Goal: Task Accomplishment & Management: Complete application form

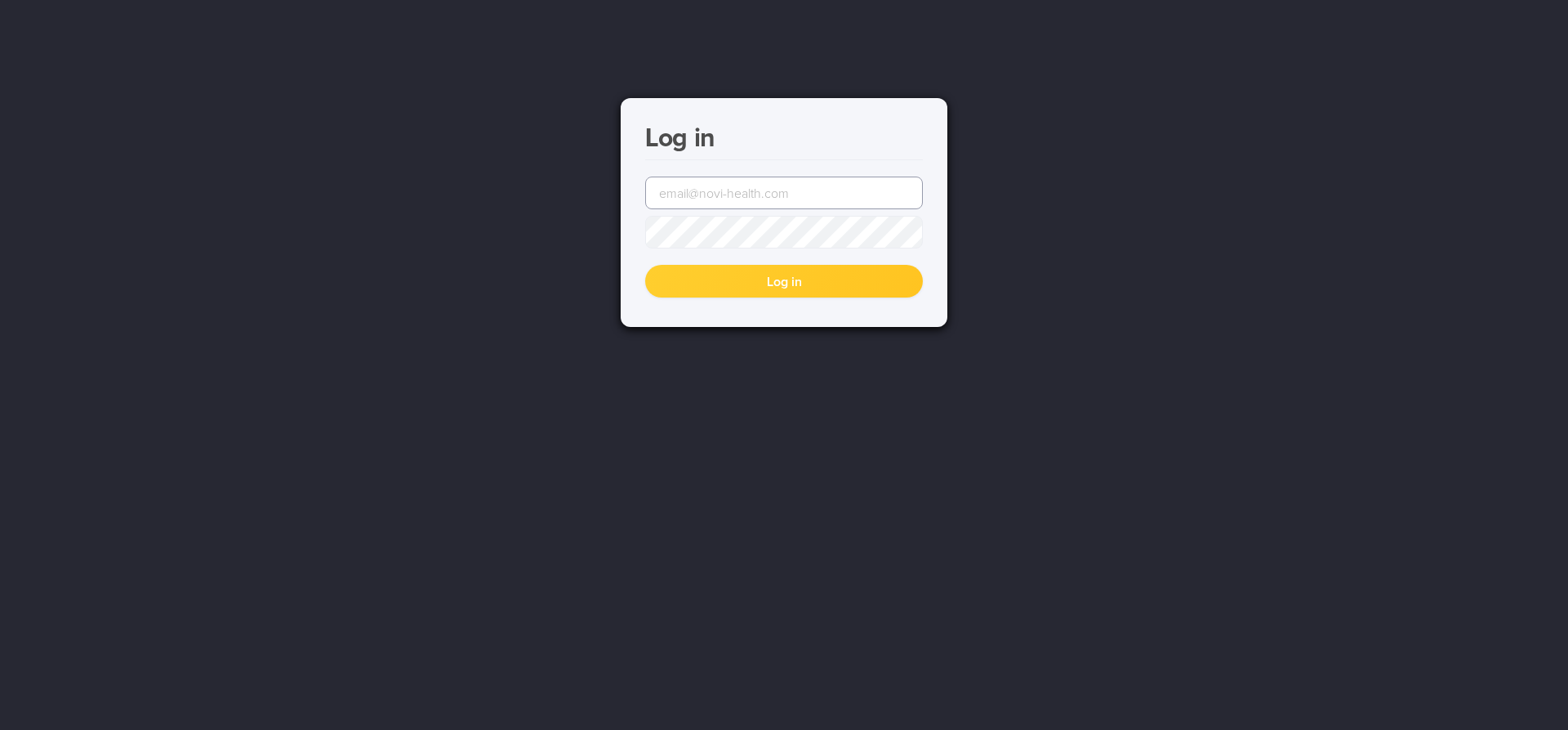
click at [689, 197] on input "email" at bounding box center [784, 192] width 278 height 32
type input "[EMAIL_ADDRESS][DOMAIN_NAME]"
click at [778, 278] on button "Log in" at bounding box center [784, 280] width 278 height 32
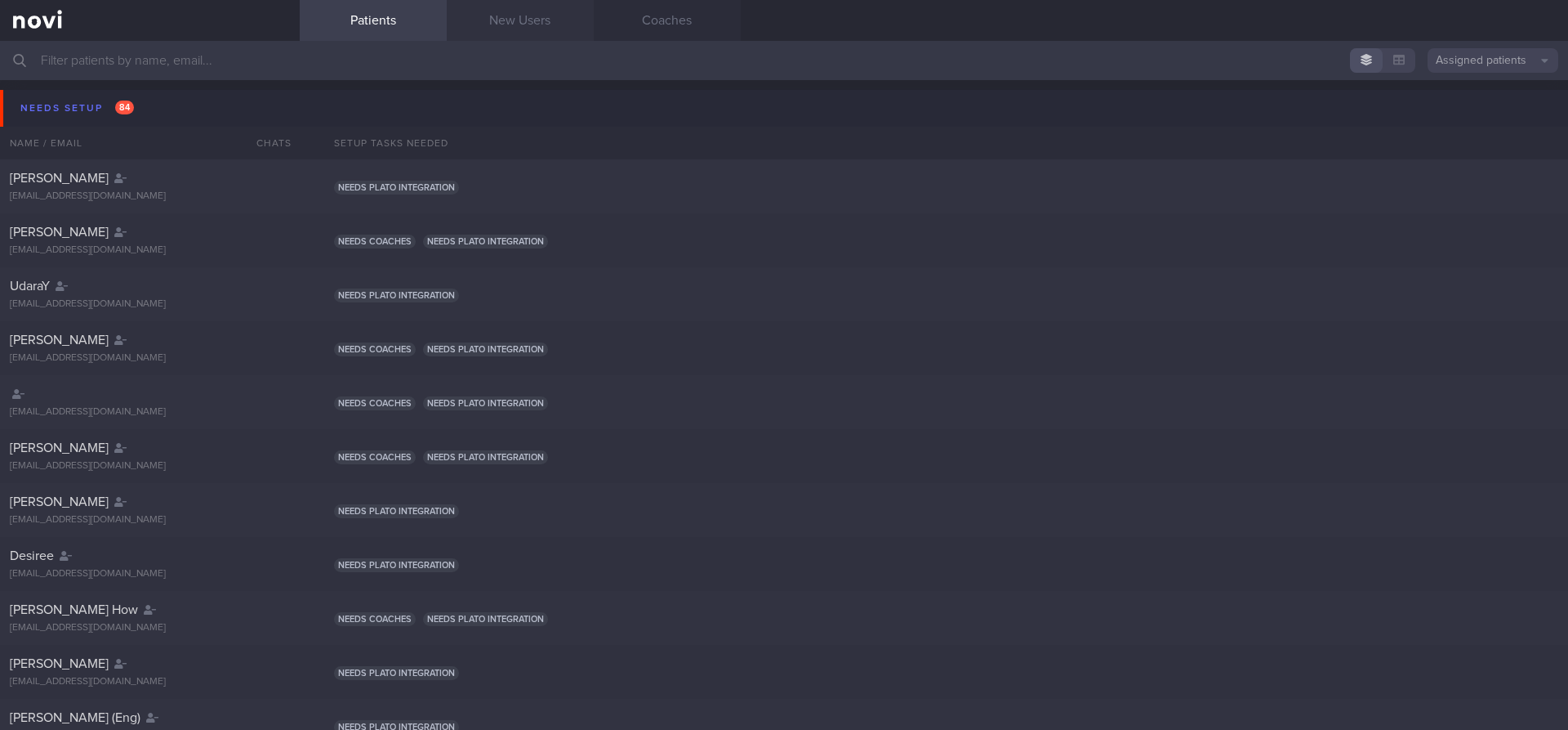
click at [523, 27] on link "New Users" at bounding box center [520, 20] width 147 height 41
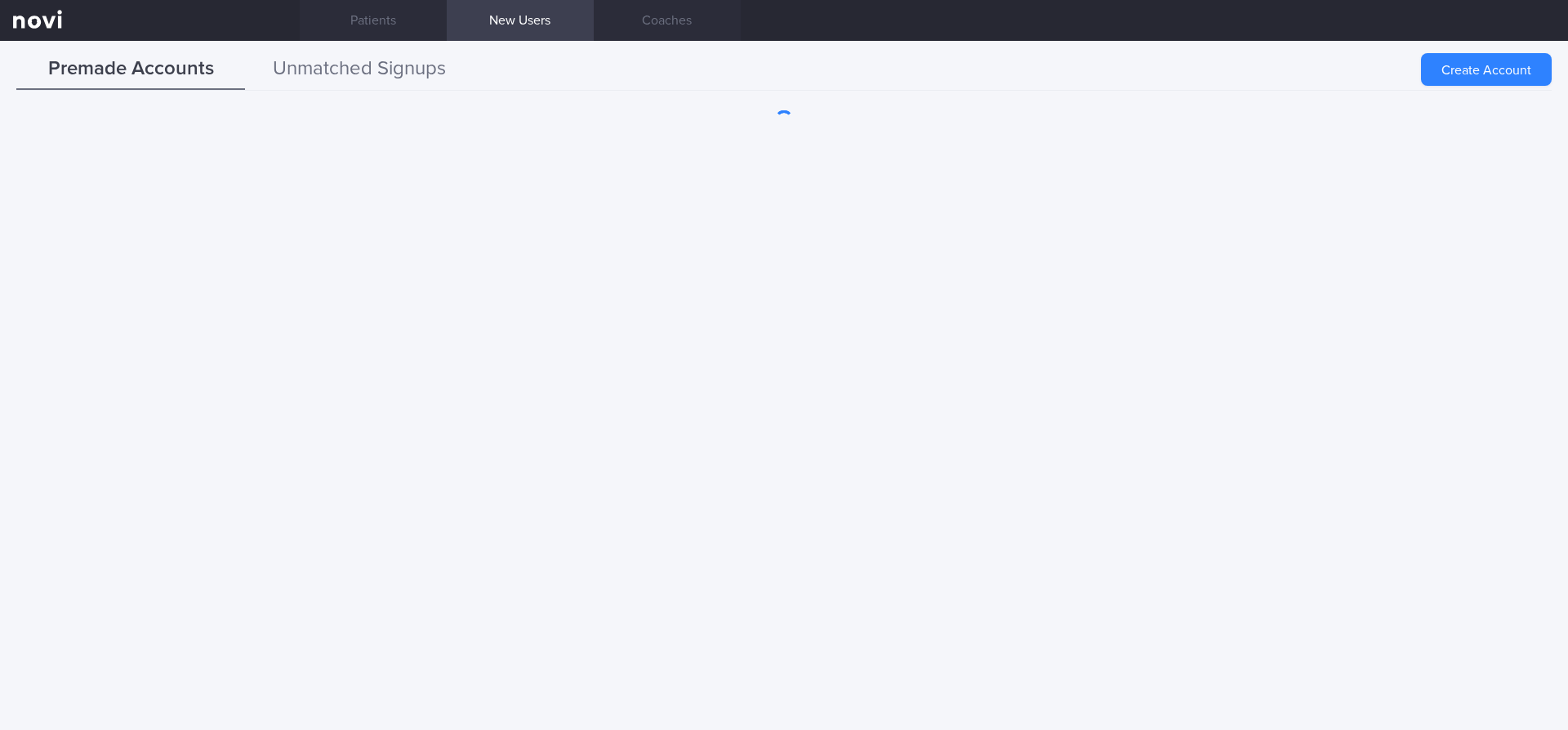
click at [323, 64] on button "Unmatched Signups" at bounding box center [359, 69] width 229 height 41
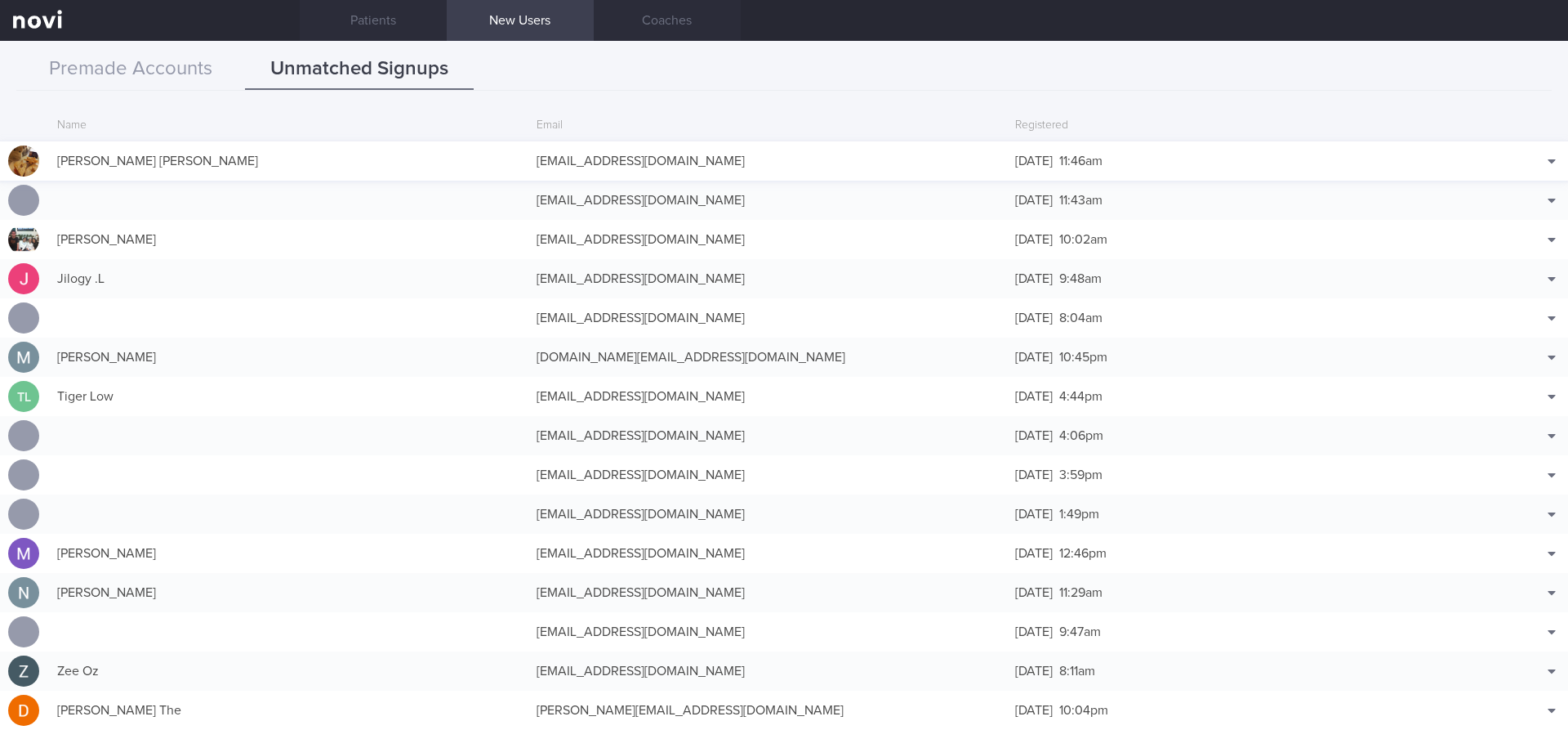
click at [561, 159] on div "[EMAIL_ADDRESS][DOMAIN_NAME]" at bounding box center [767, 161] width 479 height 32
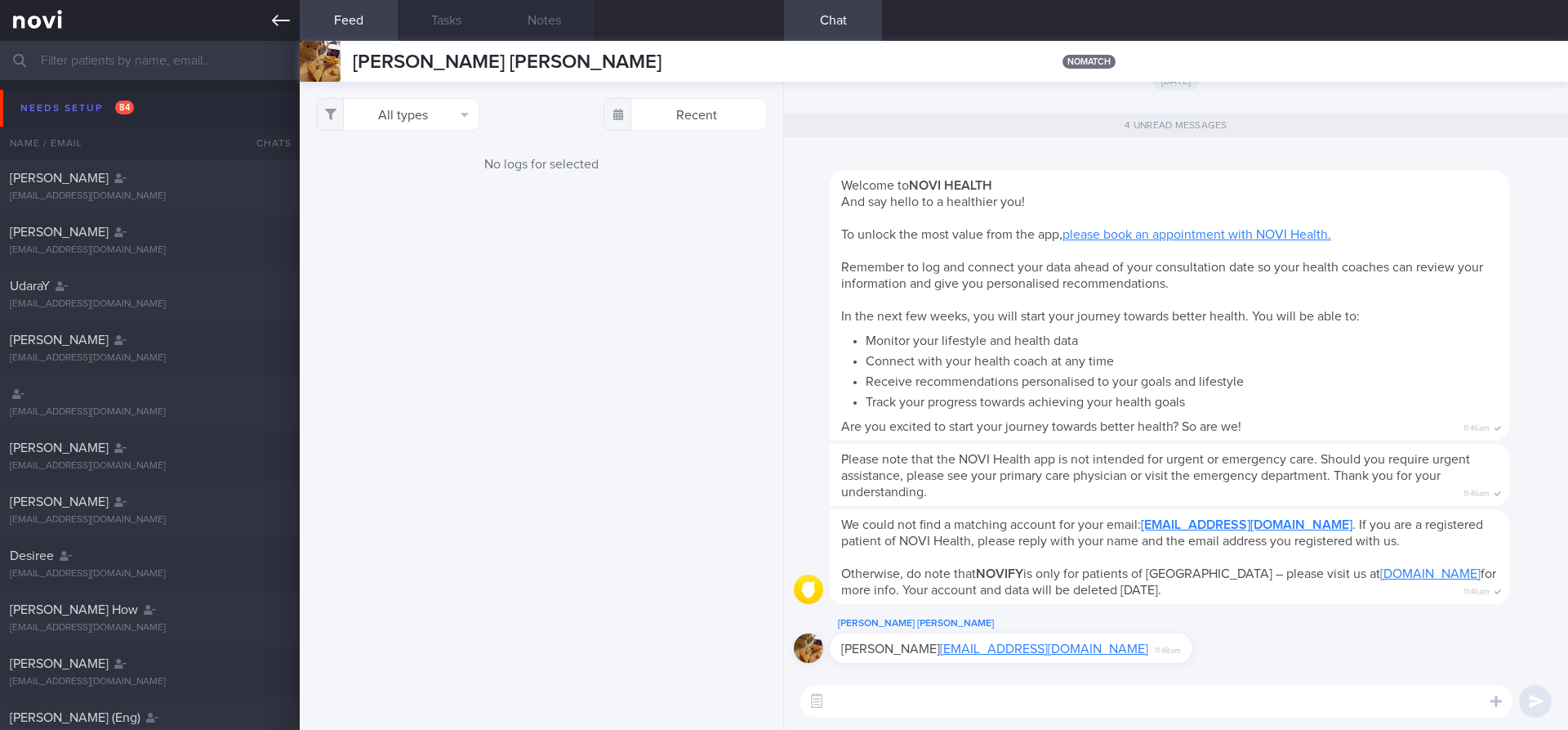
click at [285, 22] on icon at bounding box center [280, 19] width 18 height 18
click at [283, 18] on icon at bounding box center [280, 19] width 18 height 18
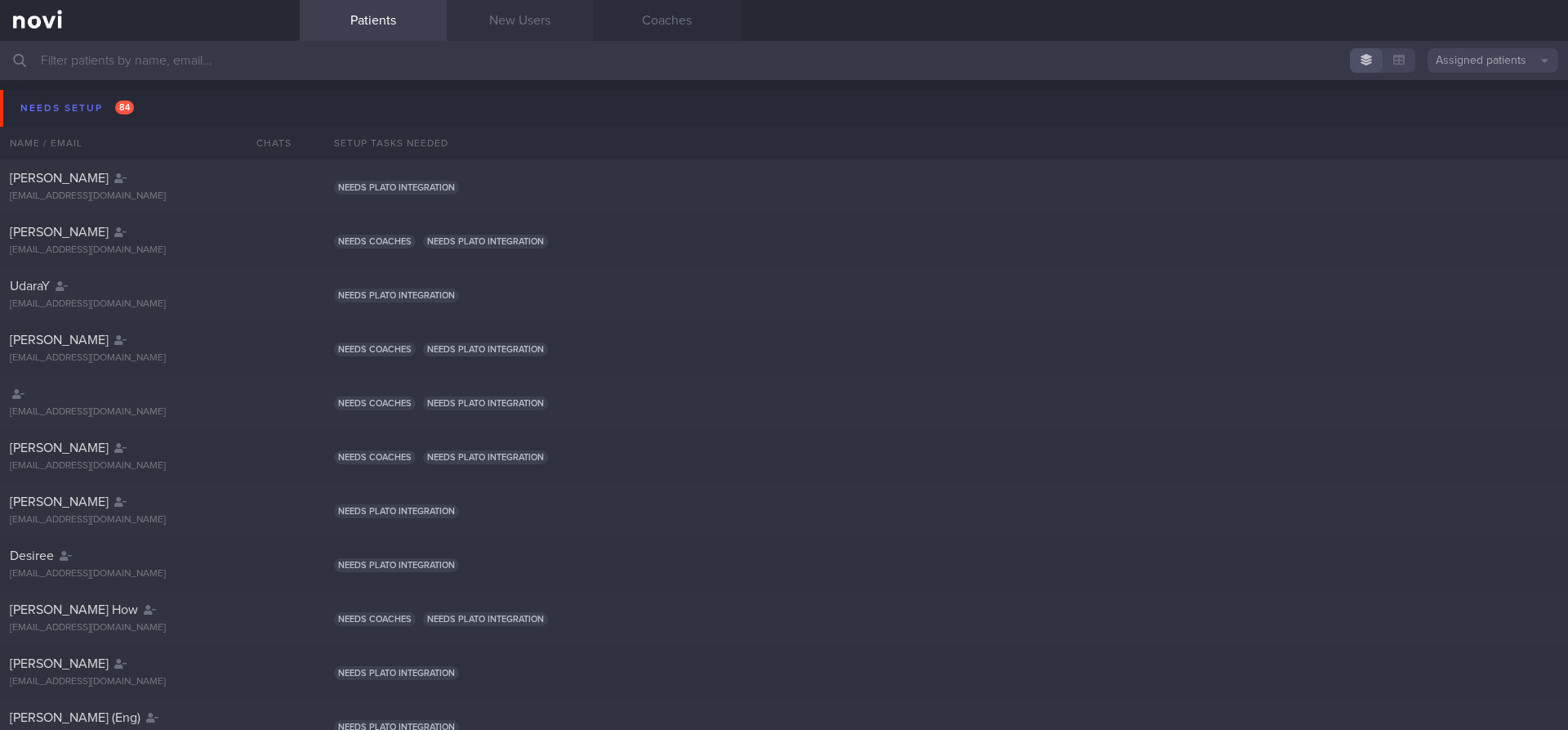
click at [518, 25] on link "New Users" at bounding box center [520, 20] width 147 height 41
click at [508, 18] on link "New Users" at bounding box center [520, 20] width 147 height 41
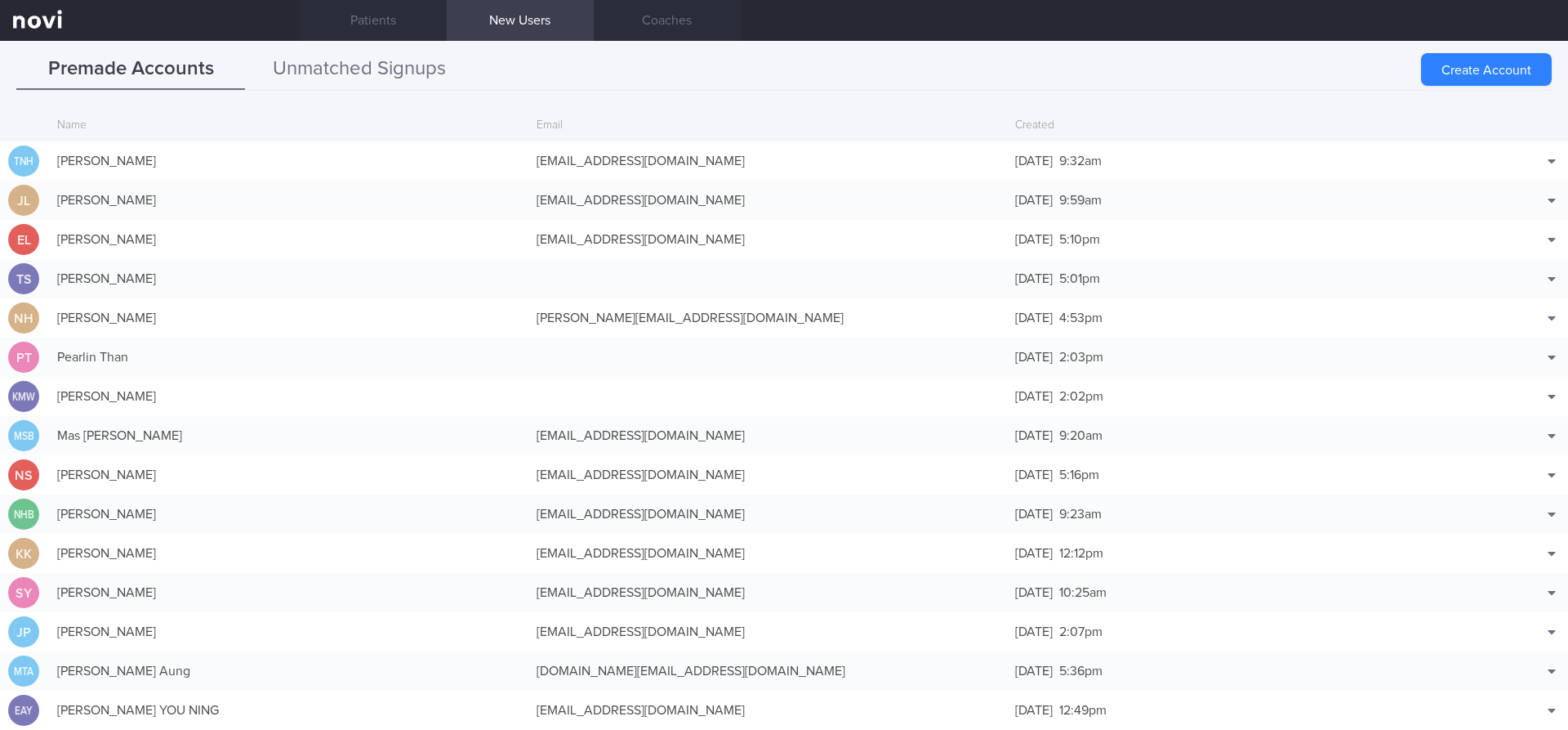
click at [367, 58] on button "Unmatched Signups" at bounding box center [359, 69] width 229 height 41
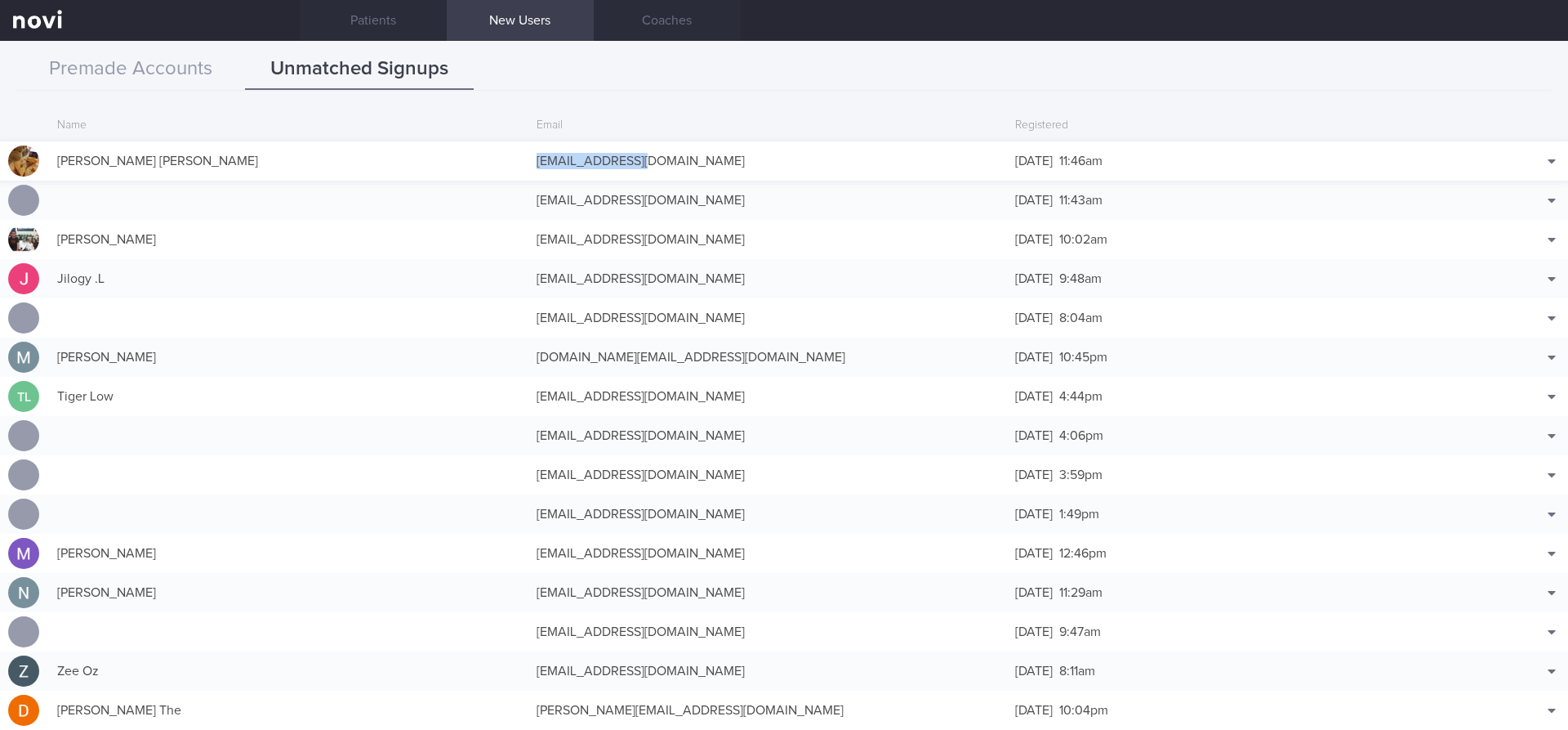
drag, startPoint x: 649, startPoint y: 159, endPoint x: 532, endPoint y: 161, distance: 117.0
click at [532, 161] on div "[EMAIL_ADDRESS][DOMAIN_NAME]" at bounding box center [767, 161] width 479 height 32
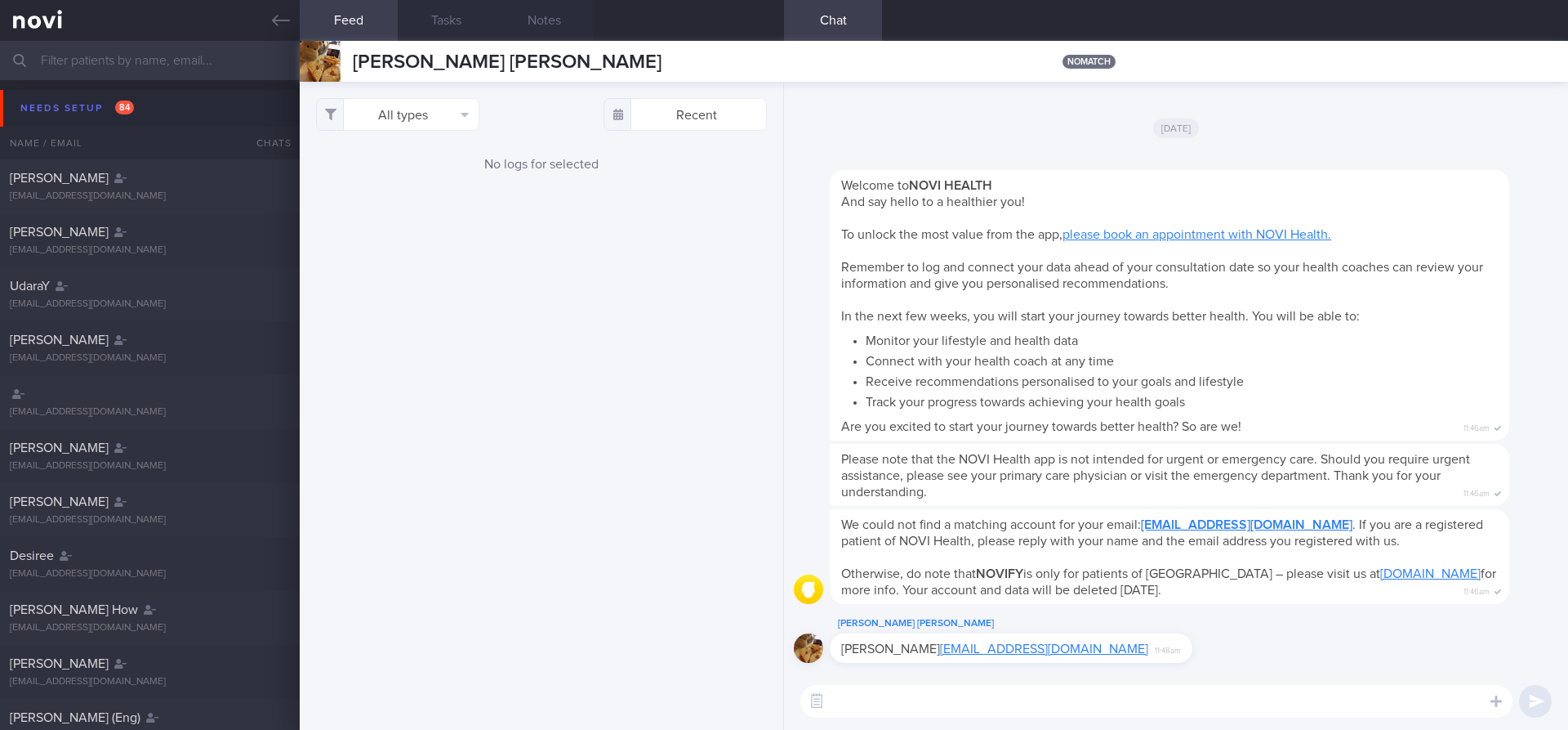
click at [1031, 651] on link "[EMAIL_ADDRESS][DOMAIN_NAME]" at bounding box center [1043, 649] width 208 height 13
drag, startPoint x: 1057, startPoint y: 653, endPoint x: 992, endPoint y: 651, distance: 65.0
click at [987, 653] on div "[PERSON_NAME] [PERSON_NAME] [PERSON_NAME][EMAIL_ADDRESS][DOMAIN_NAME] 11:48am" at bounding box center [1010, 648] width 363 height 30
click at [1057, 646] on div "[PERSON_NAME] [PERSON_NAME] [PERSON_NAME][EMAIL_ADDRESS][DOMAIN_NAME] 11:48am" at bounding box center [1010, 648] width 363 height 30
drag, startPoint x: 1058, startPoint y: 651, endPoint x: 1019, endPoint y: 651, distance: 39.0
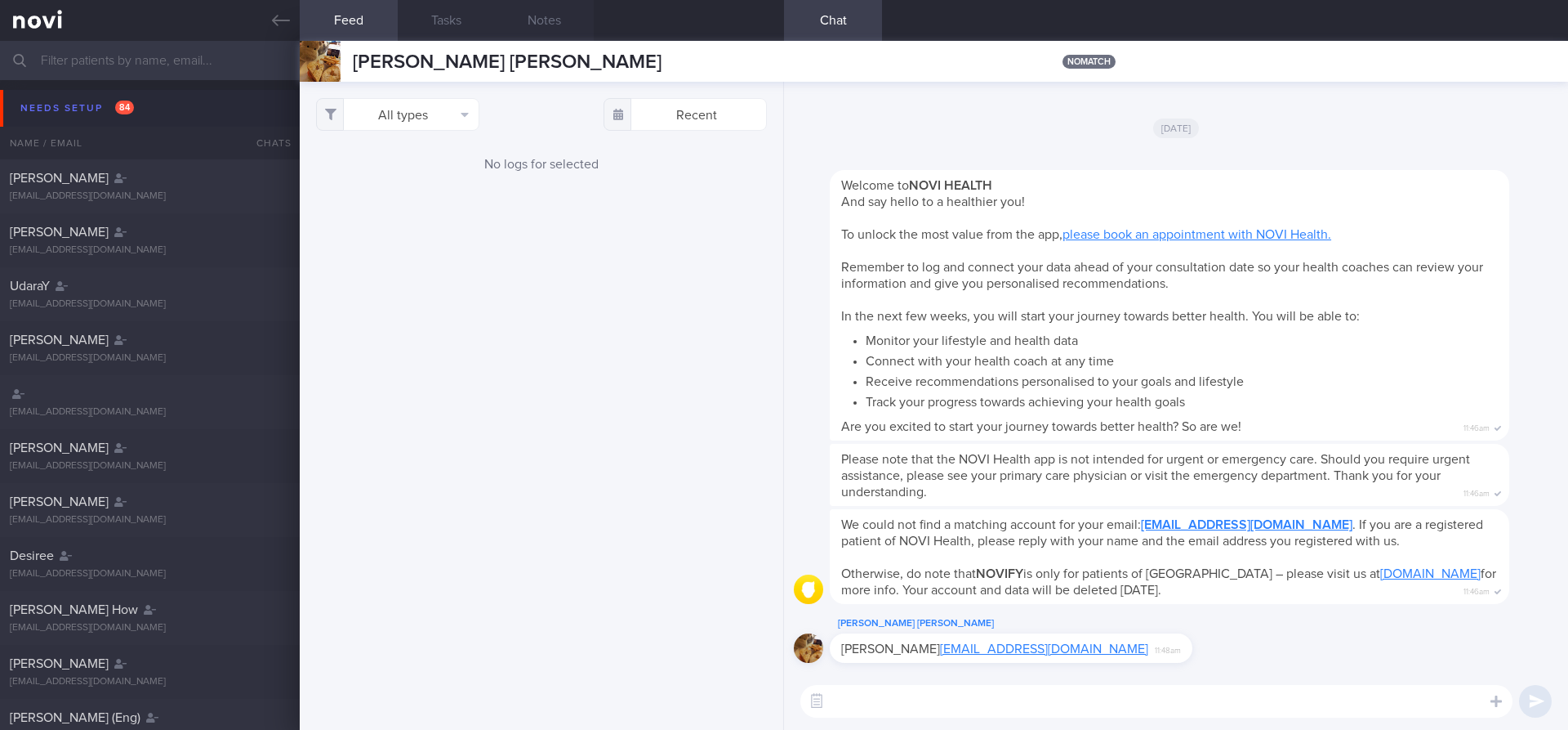
click at [1019, 651] on div "[PERSON_NAME] [PERSON_NAME] [PERSON_NAME][EMAIL_ADDRESS][DOMAIN_NAME] 11:48am" at bounding box center [1010, 648] width 363 height 30
click at [1061, 651] on div "[PERSON_NAME] [PERSON_NAME] [PERSON_NAME][EMAIL_ADDRESS][DOMAIN_NAME] 11:48am" at bounding box center [1010, 648] width 363 height 30
click at [248, 10] on link at bounding box center [150, 20] width 300 height 41
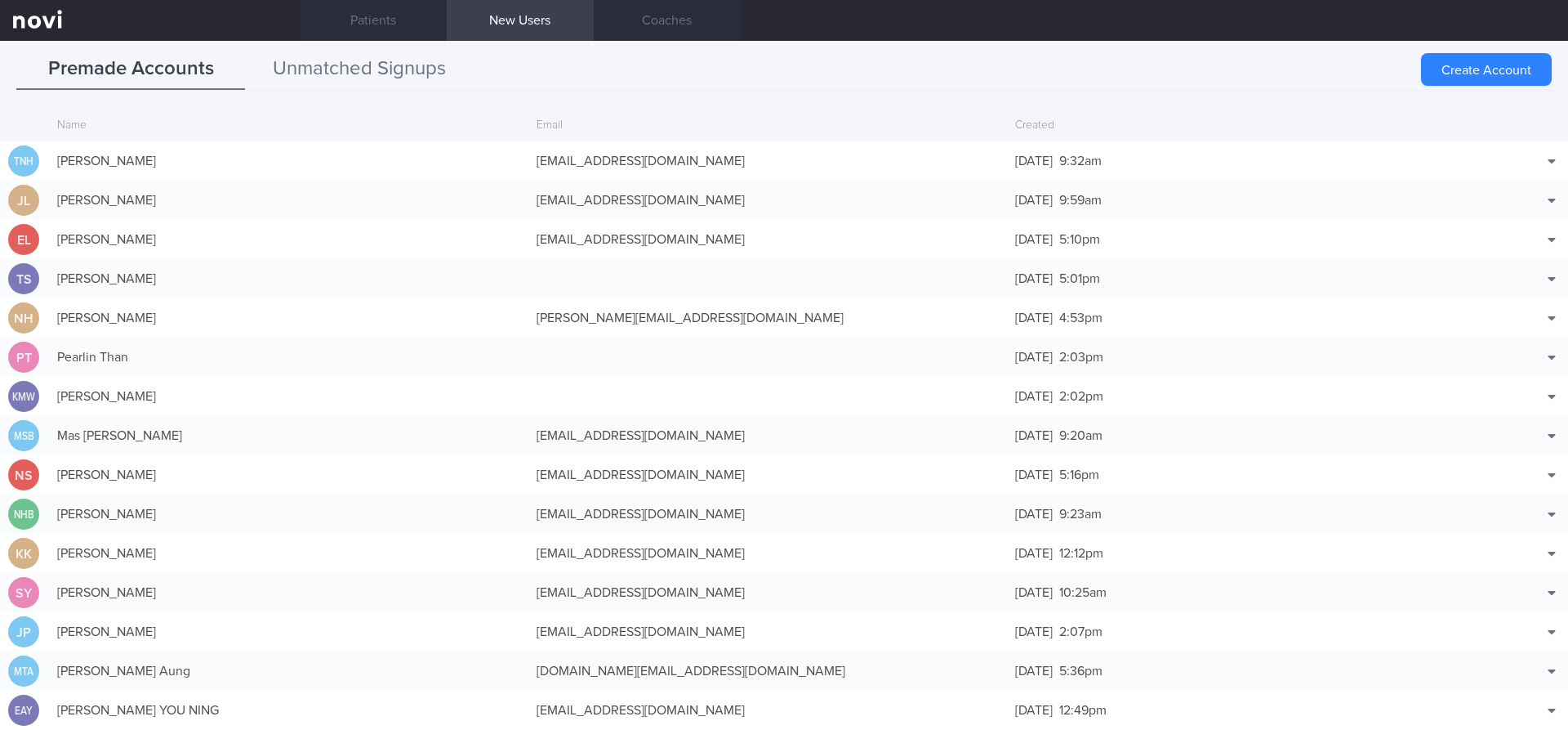
click at [356, 87] on button "Unmatched Signups" at bounding box center [359, 69] width 229 height 41
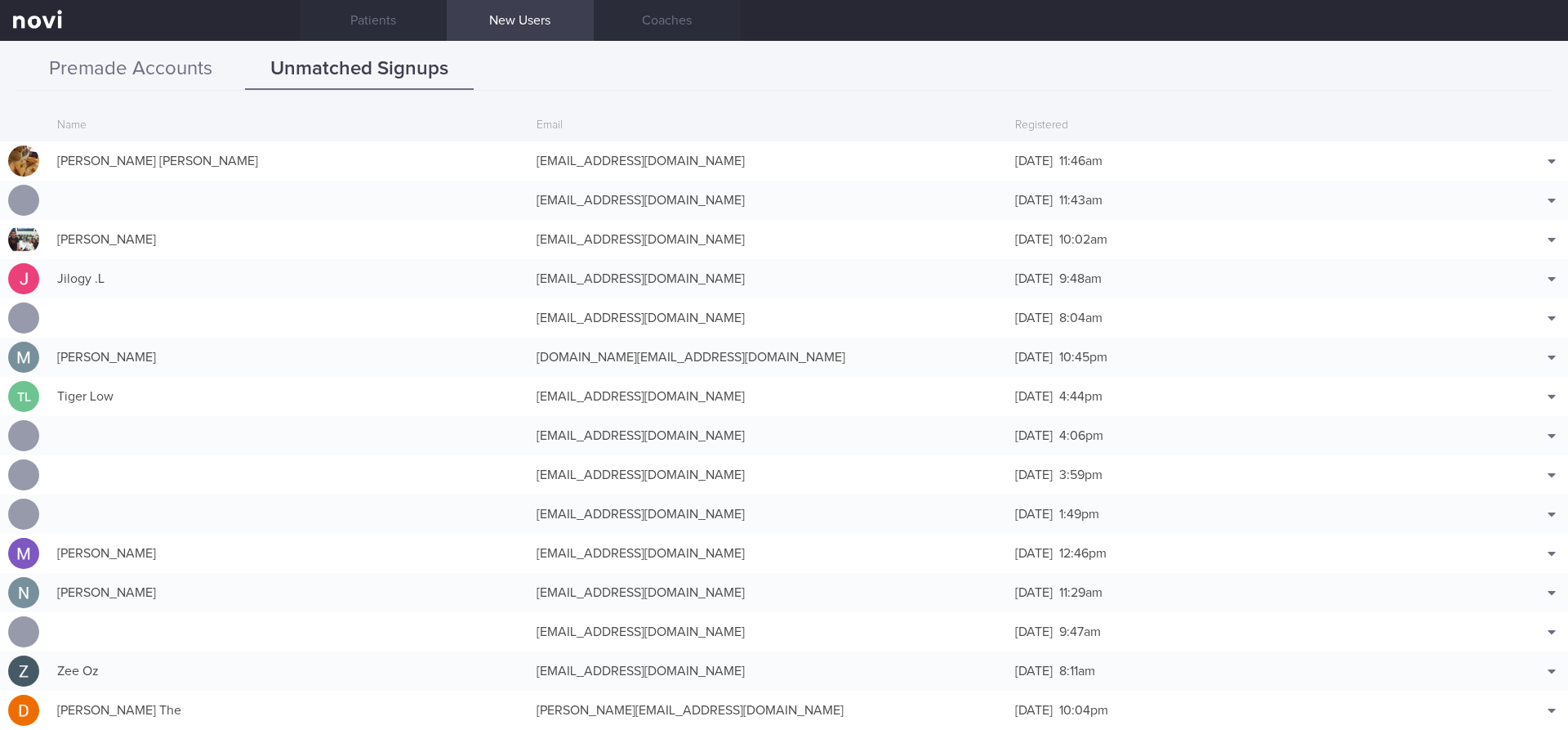
click at [208, 75] on button "Premade Accounts" at bounding box center [131, 69] width 229 height 41
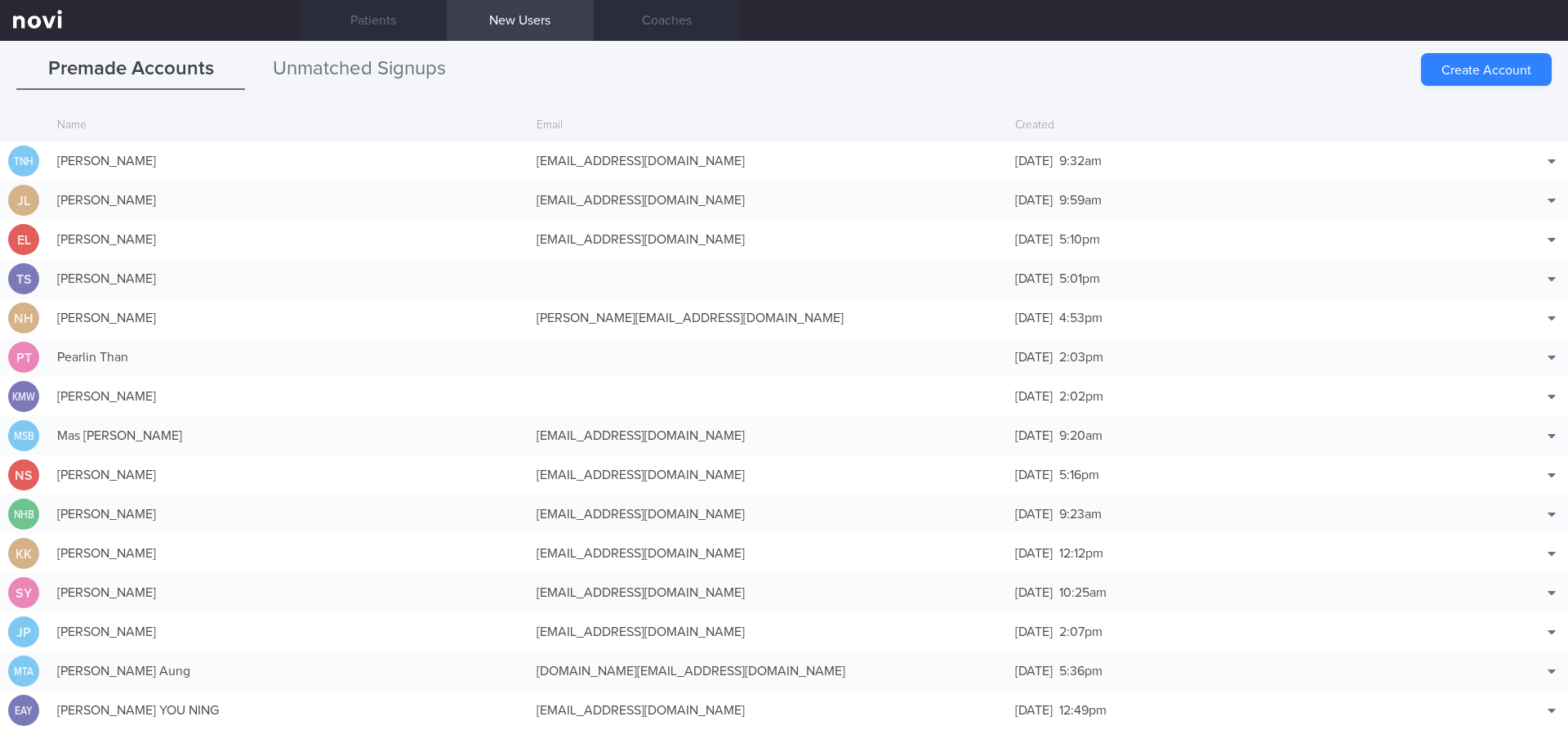
click at [370, 74] on button "Unmatched Signups" at bounding box center [359, 69] width 229 height 41
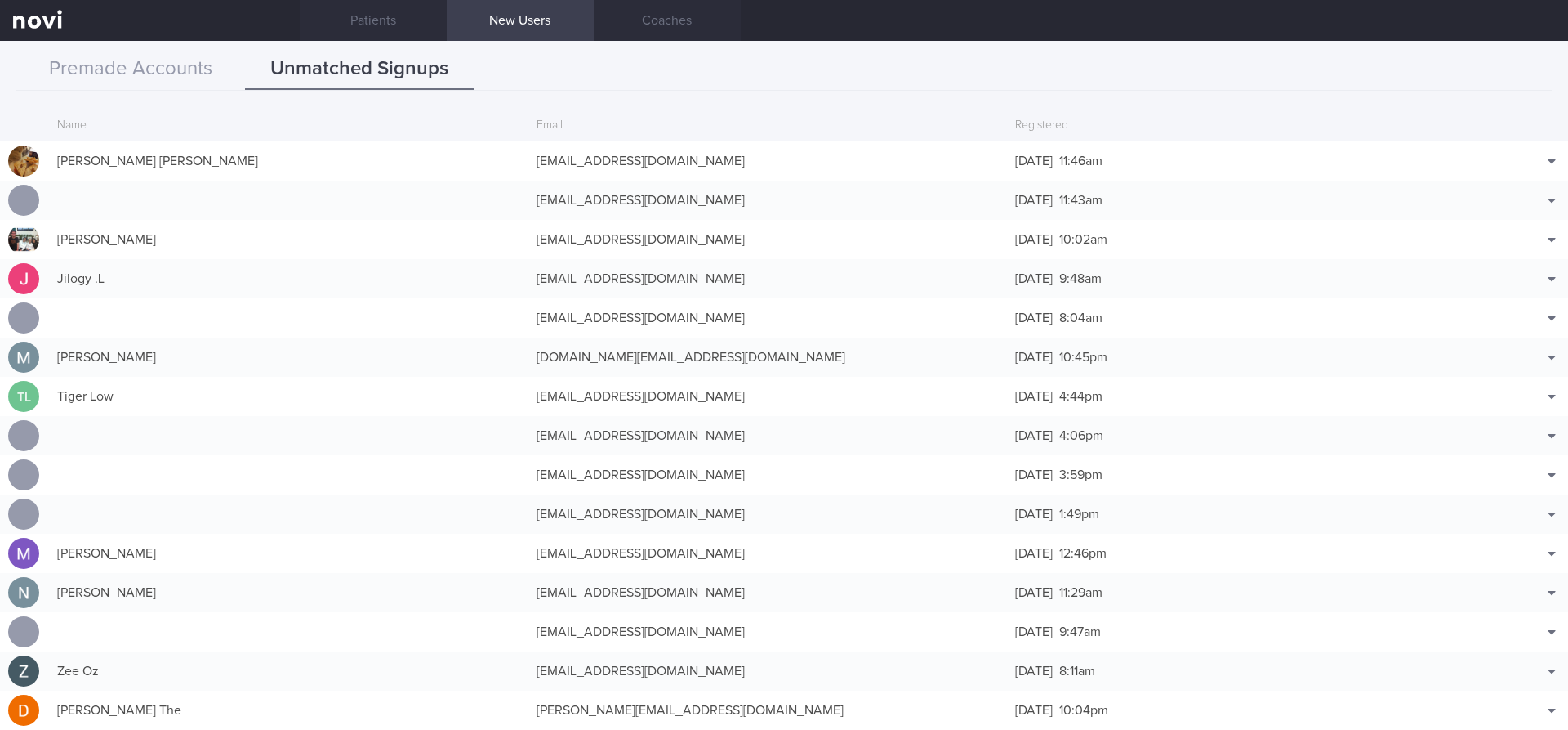
click at [67, 8] on link at bounding box center [150, 20] width 300 height 41
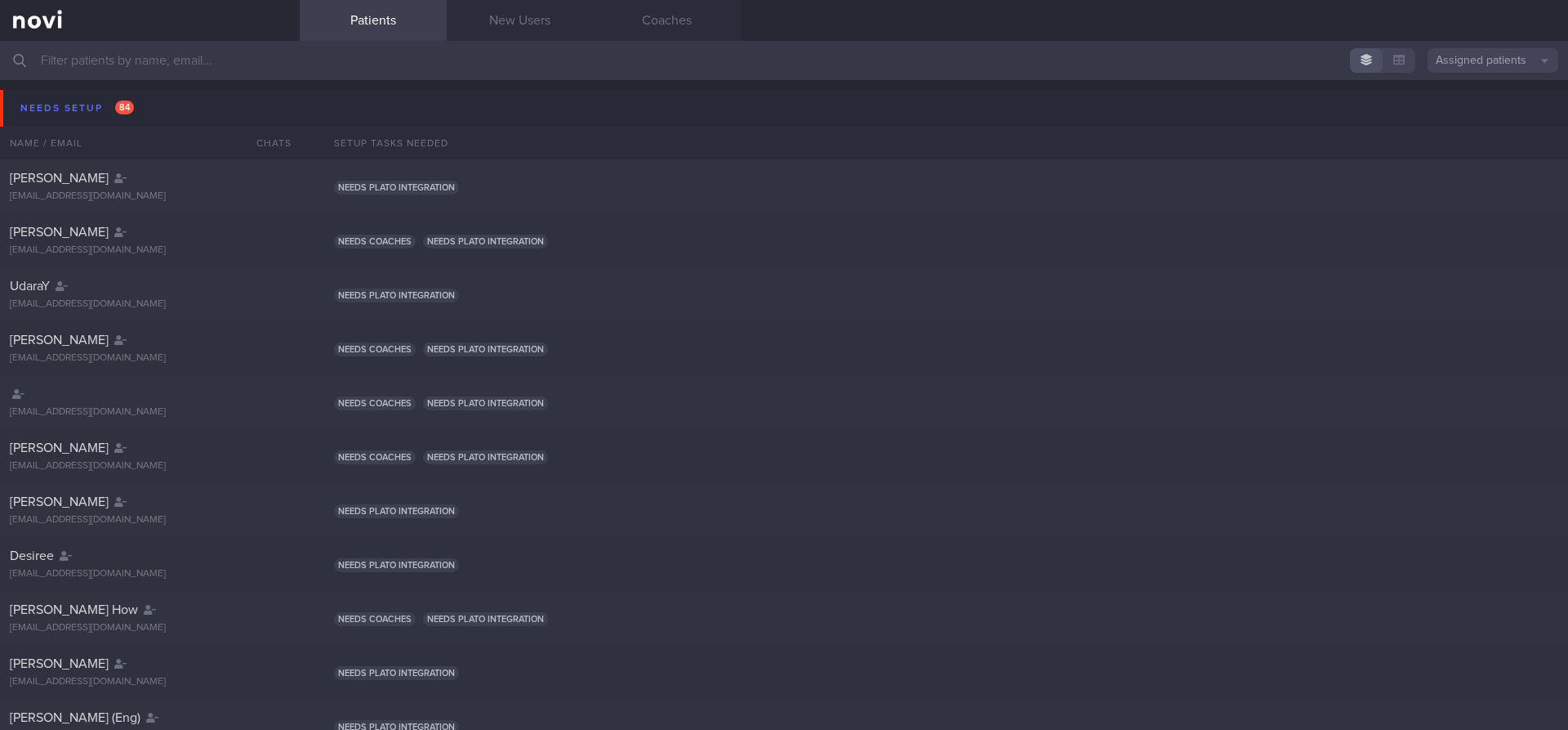
click at [53, 19] on link at bounding box center [150, 20] width 300 height 41
click at [525, 35] on link "New Users" at bounding box center [520, 20] width 147 height 41
click at [532, 25] on link "New Users" at bounding box center [520, 20] width 147 height 41
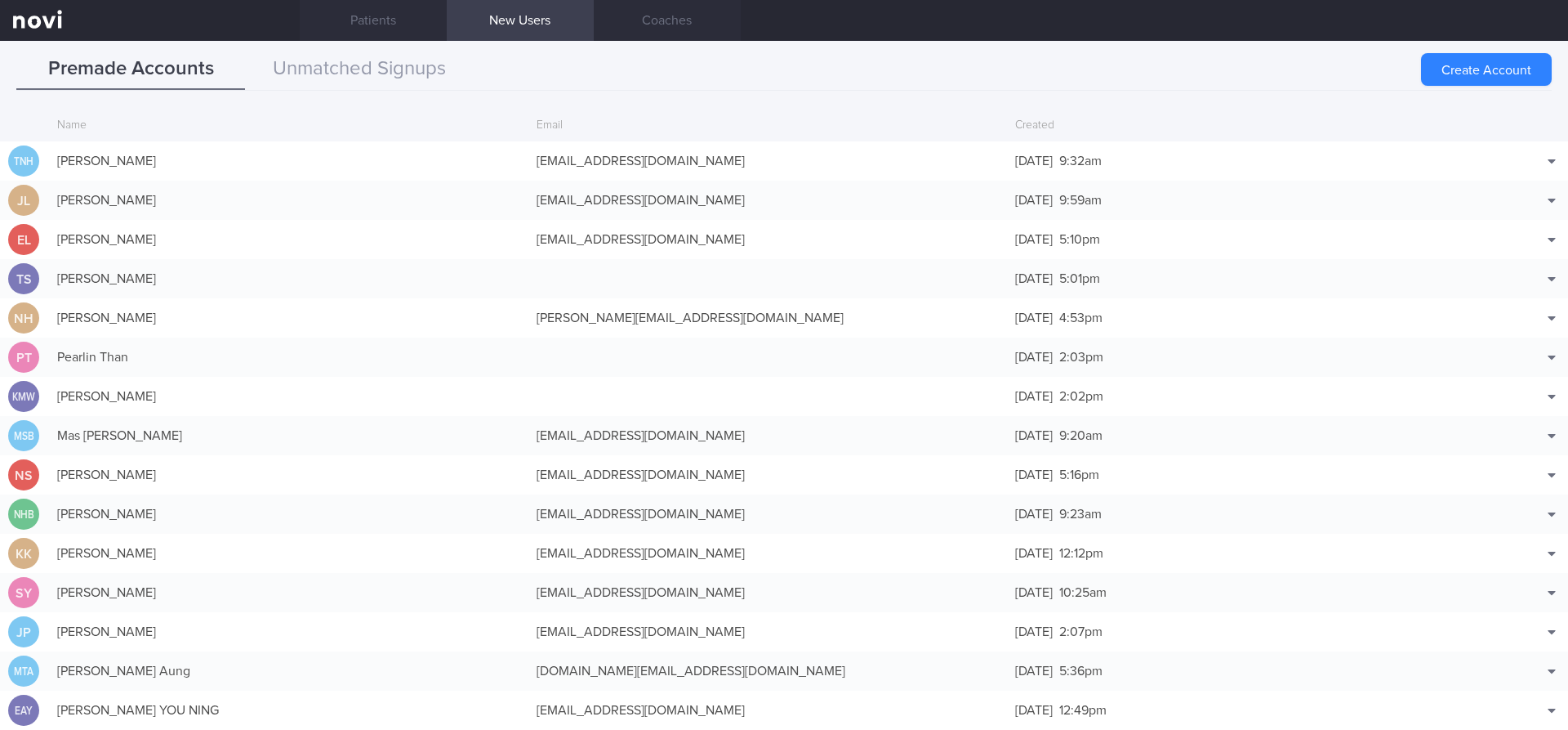
click at [529, 19] on link "New Users" at bounding box center [520, 20] width 147 height 41
click at [414, 60] on button "Unmatched Signups" at bounding box center [359, 69] width 229 height 41
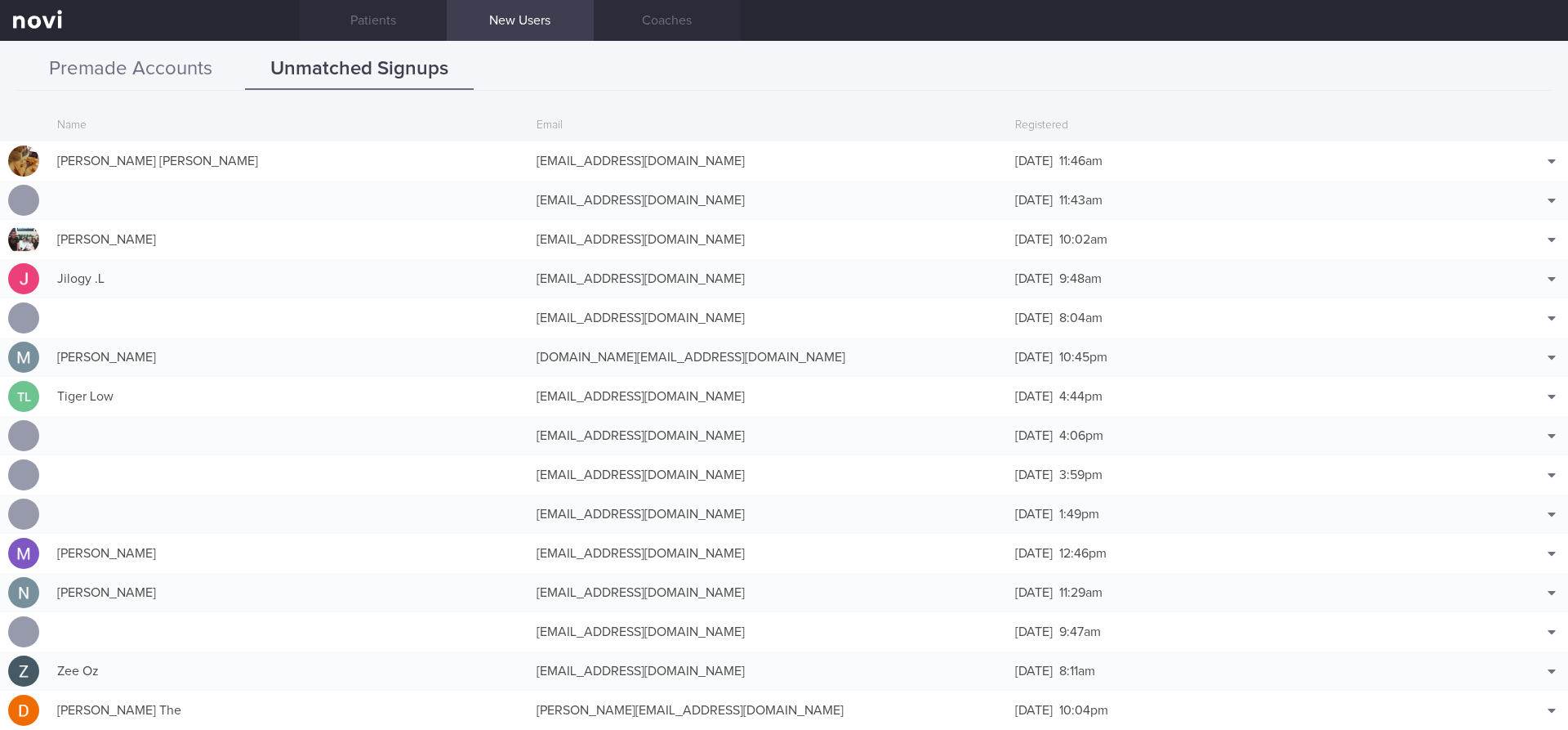
drag, startPoint x: 161, startPoint y: 85, endPoint x: 186, endPoint y: 98, distance: 28.2
click at [161, 84] on button "Premade Accounts" at bounding box center [131, 69] width 229 height 41
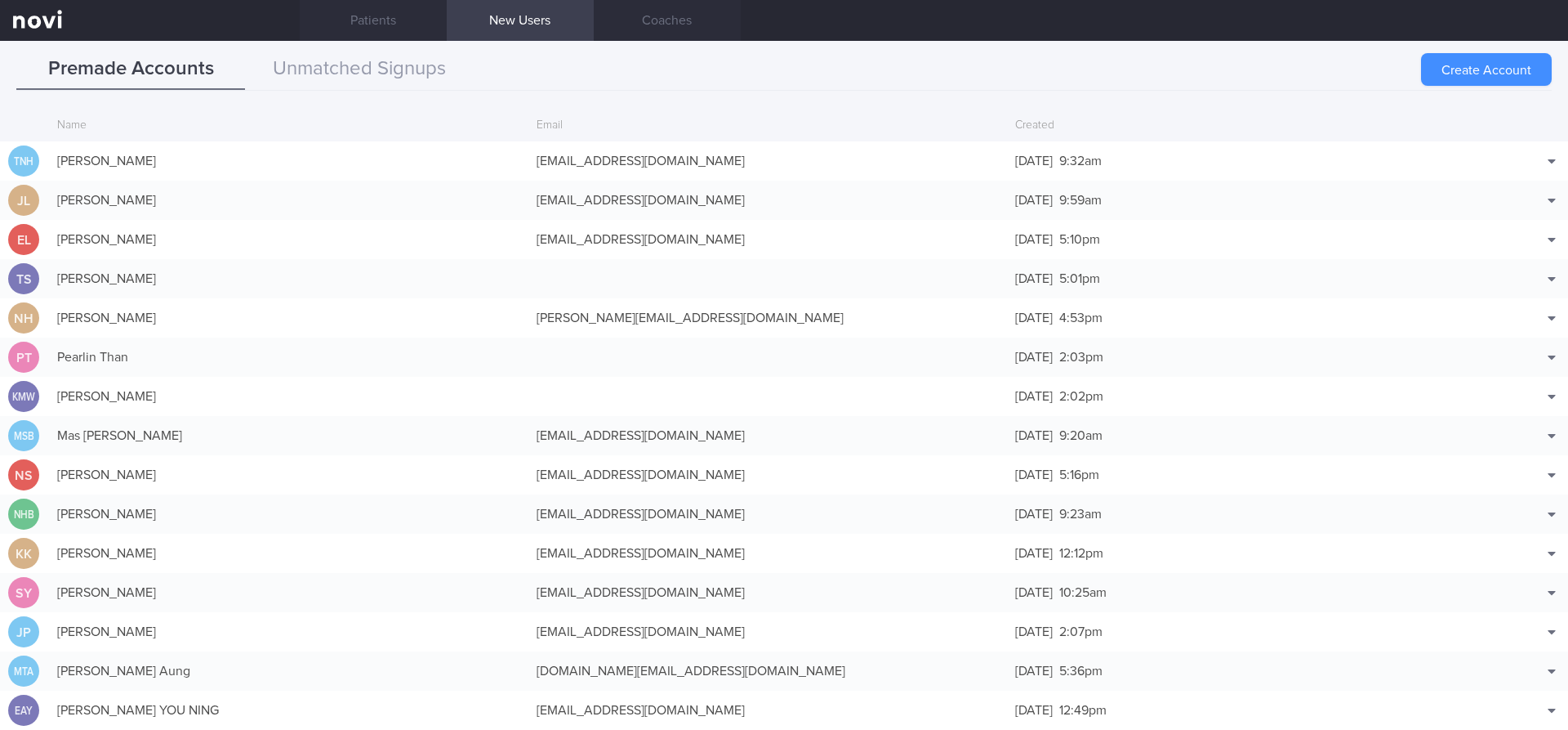
click at [1442, 63] on button "Create Account" at bounding box center [1486, 68] width 130 height 32
click at [1514, 67] on div "Create Account" at bounding box center [1486, 68] width 130 height 32
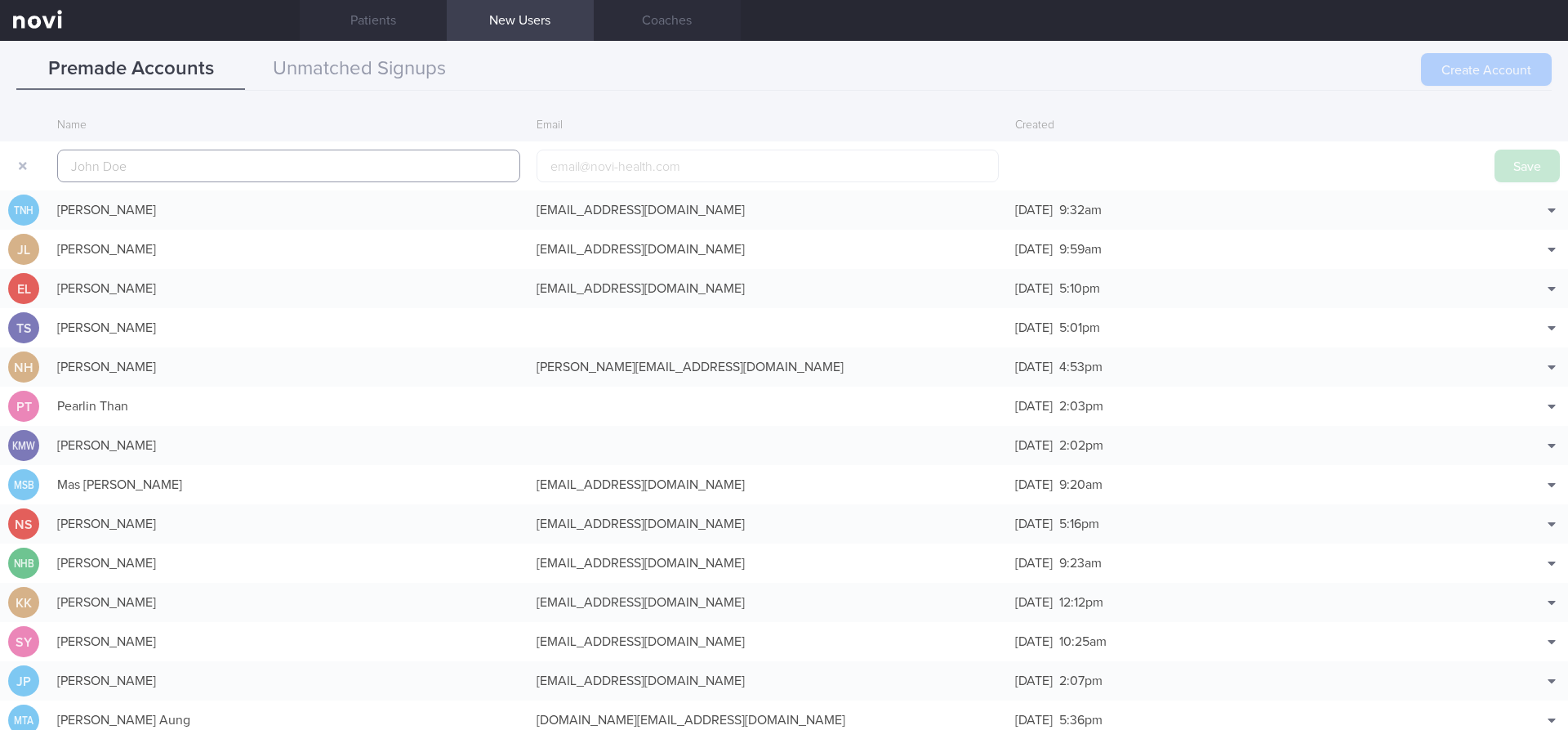
scroll to position [39, 0]
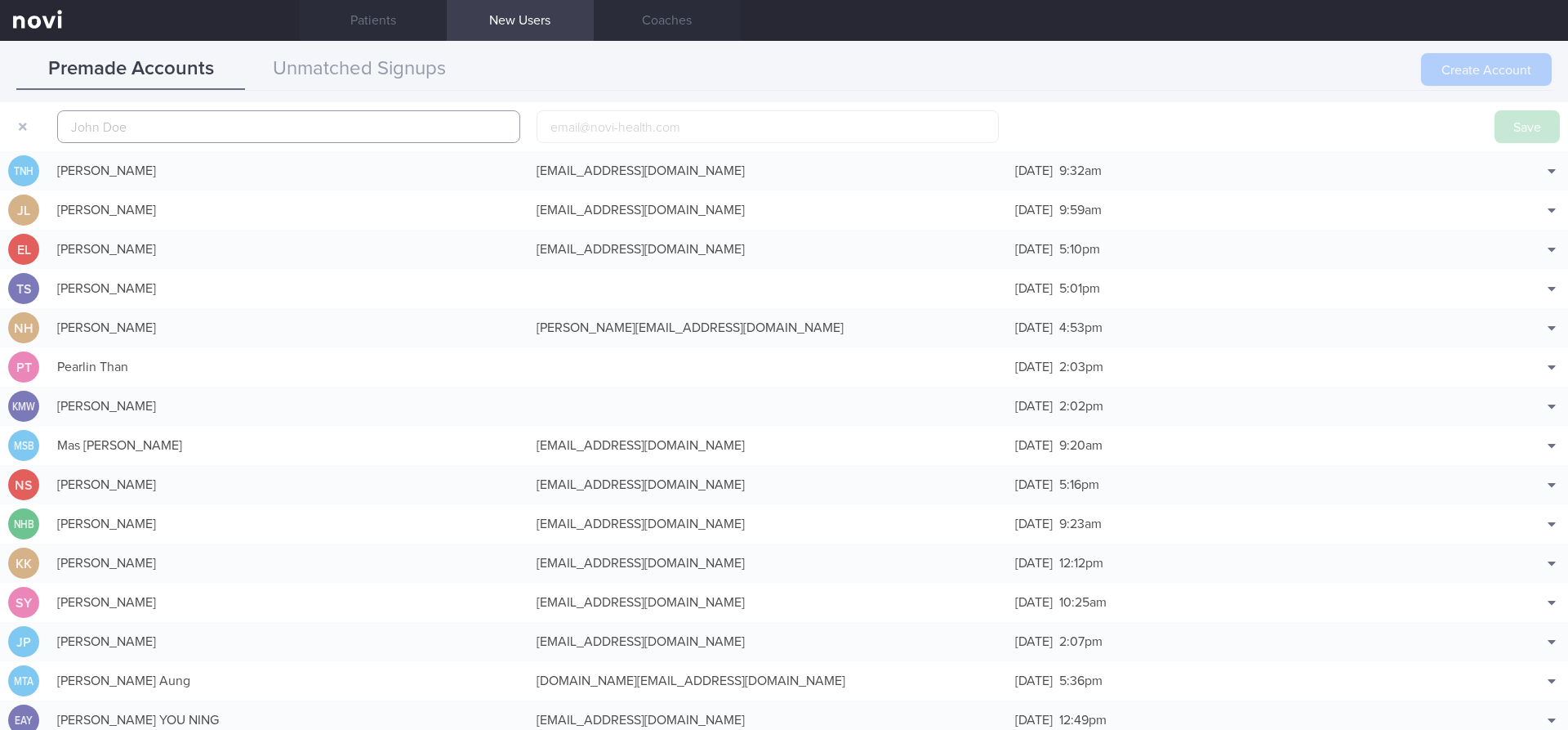
click at [67, 132] on input "text" at bounding box center [288, 126] width 463 height 32
paste input "[PERSON_NAME]"
type input "[PERSON_NAME]"
click at [547, 122] on input "email" at bounding box center [767, 126] width 463 height 32
paste input "[PERSON_NAME]"
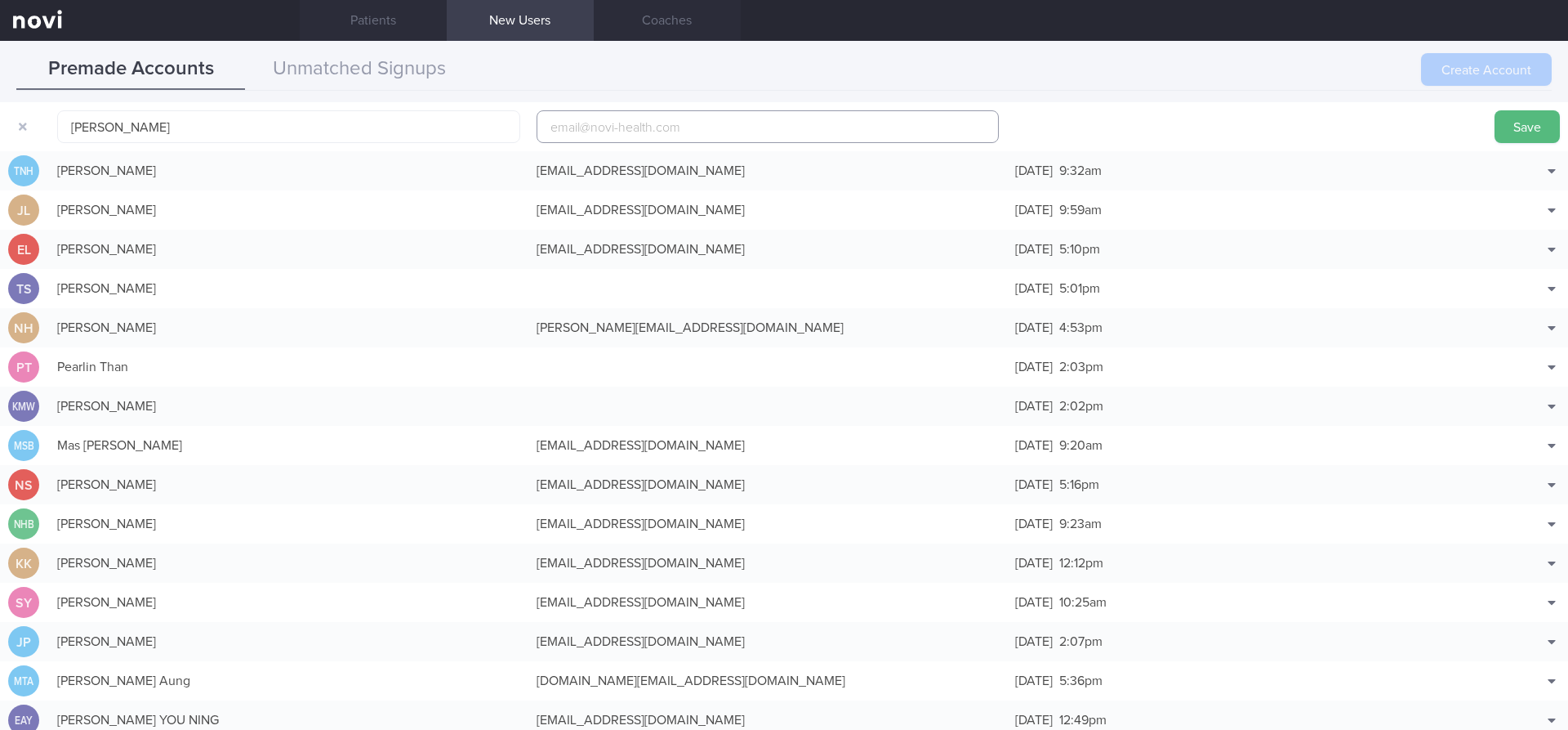
type input "[PERSON_NAME]"
drag, startPoint x: 685, startPoint y: 128, endPoint x: 529, endPoint y: 128, distance: 156.0
click at [529, 128] on div "[PERSON_NAME]" at bounding box center [767, 127] width 479 height 49
paste input "[EMAIL_ADDRESS][DOMAIN_NAME]"
click at [621, 127] on input "[EMAIL_ADDRESS][DOMAIN_NAME]" at bounding box center [767, 126] width 463 height 32
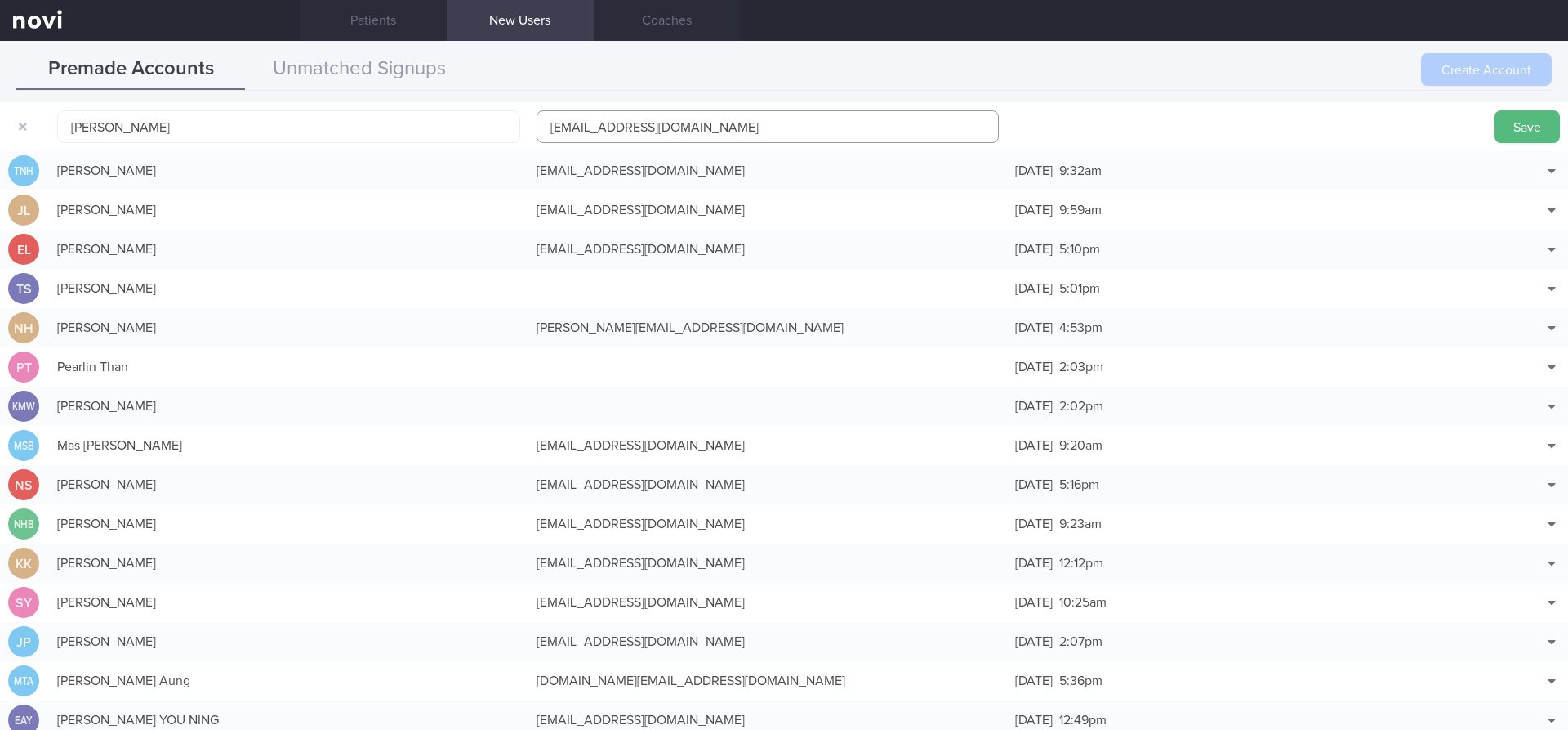
click at [622, 123] on input "[EMAIL_ADDRESS][DOMAIN_NAME]" at bounding box center [767, 126] width 463 height 32
click at [581, 126] on input "[EMAIL_ADDRESS][DOMAIN_NAME]" at bounding box center [767, 126] width 463 height 32
type input "[EMAIL_ADDRESS][DOMAIN_NAME]"
click at [1514, 126] on button "Save" at bounding box center [1526, 126] width 66 height 32
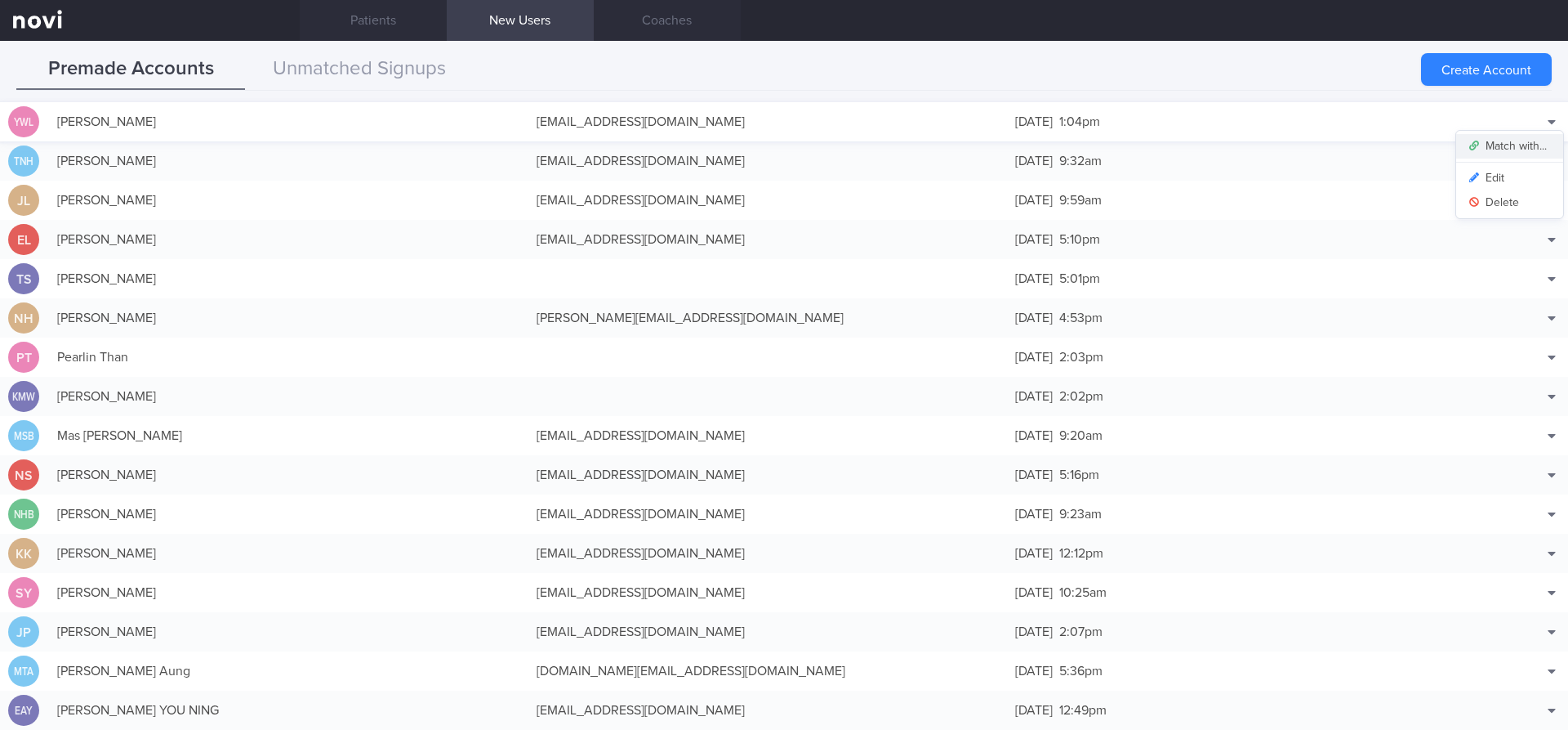
click at [1524, 140] on button "Match with..." at bounding box center [1510, 146] width 107 height 25
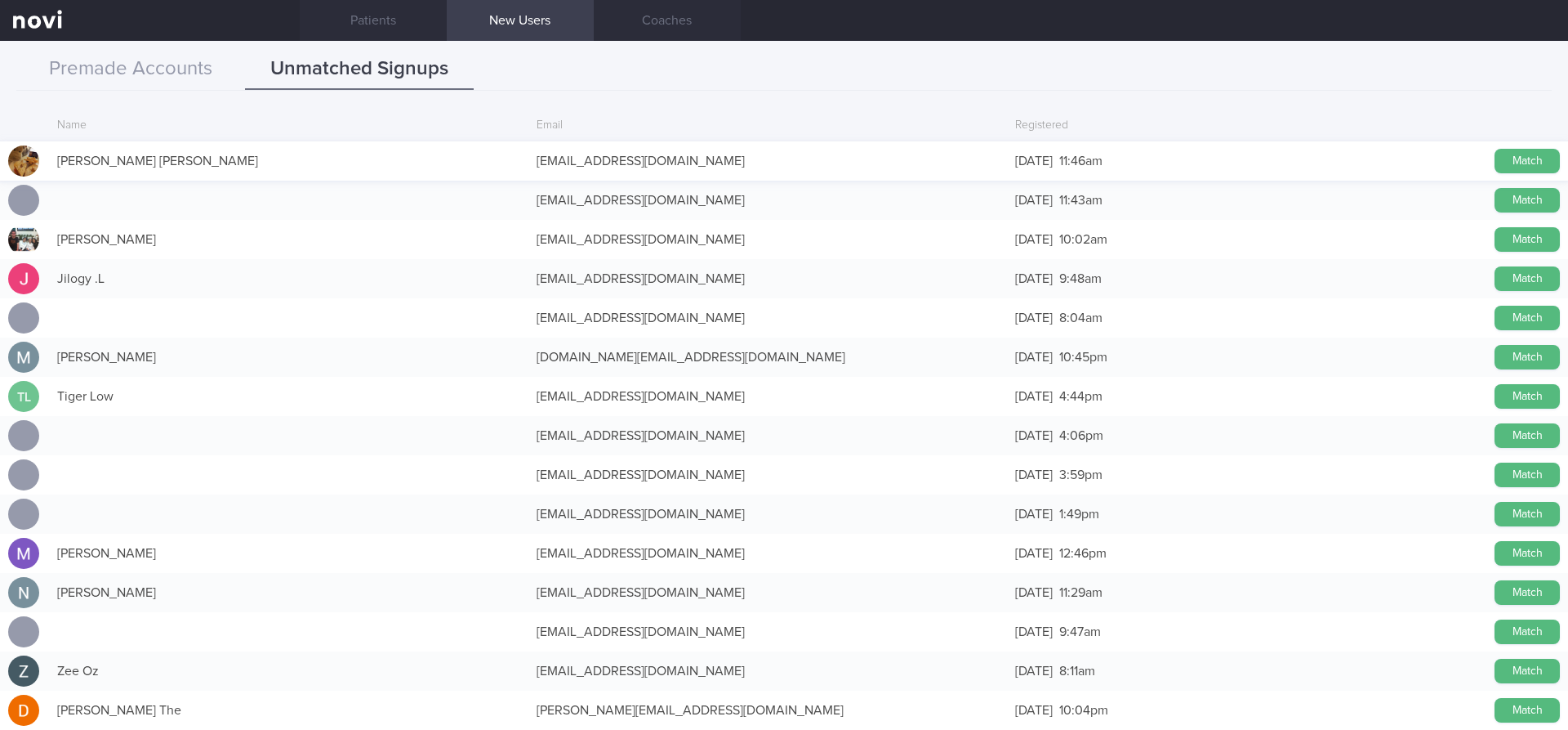
click at [572, 159] on div "[EMAIL_ADDRESS][DOMAIN_NAME]" at bounding box center [767, 161] width 479 height 32
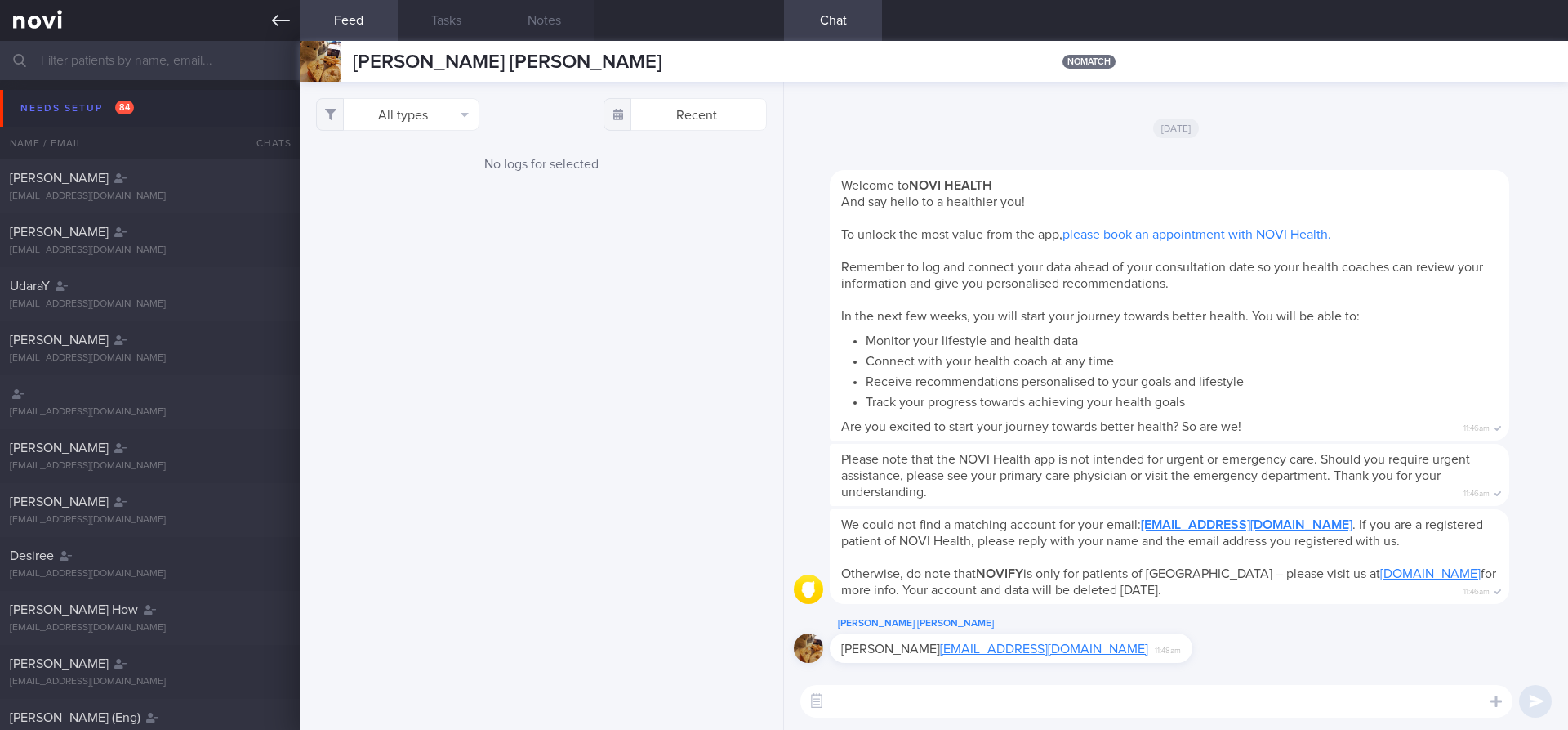
click at [285, 23] on icon at bounding box center [280, 19] width 18 height 18
click at [283, 20] on icon at bounding box center [280, 20] width 18 height 11
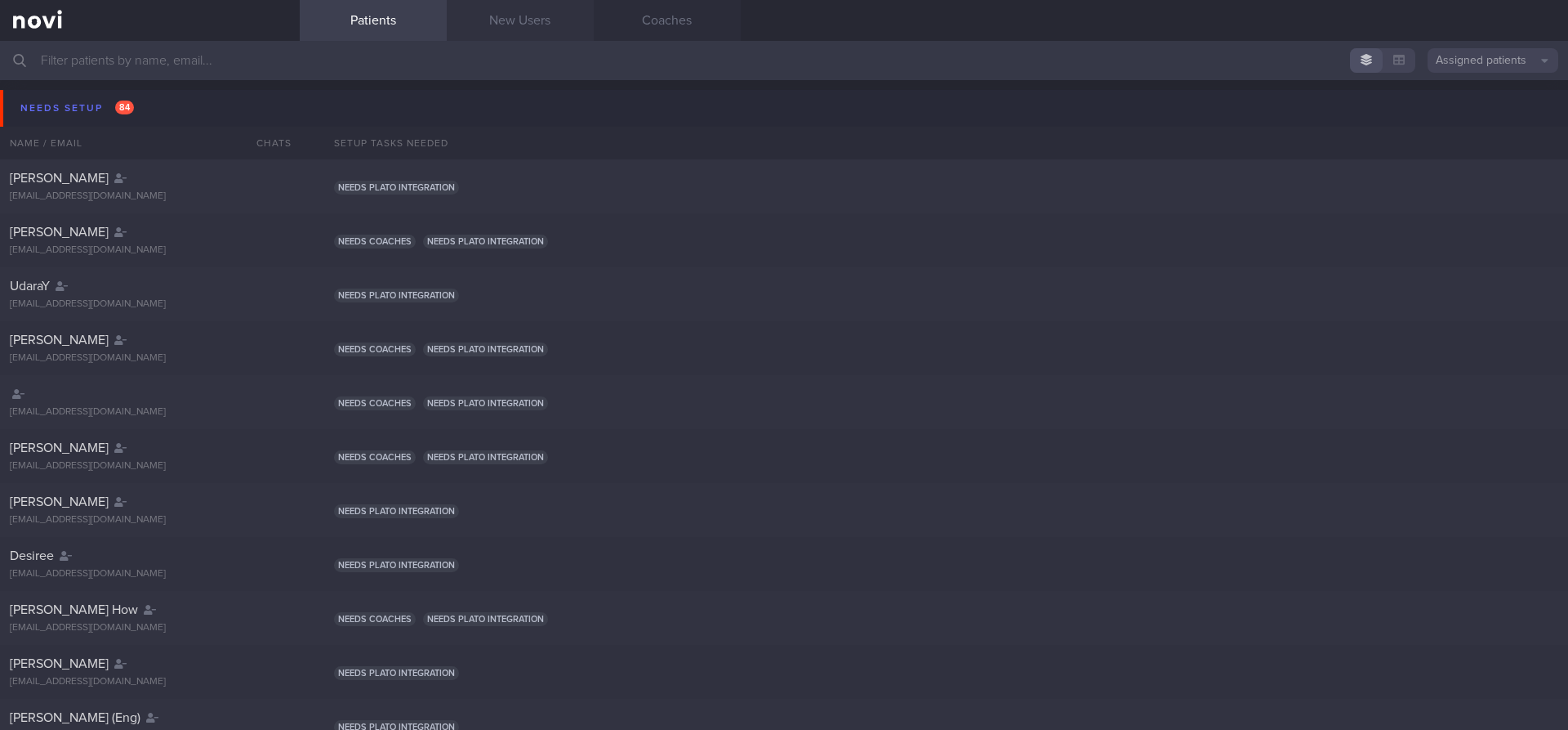
click at [519, 18] on link "New Users" at bounding box center [520, 20] width 147 height 41
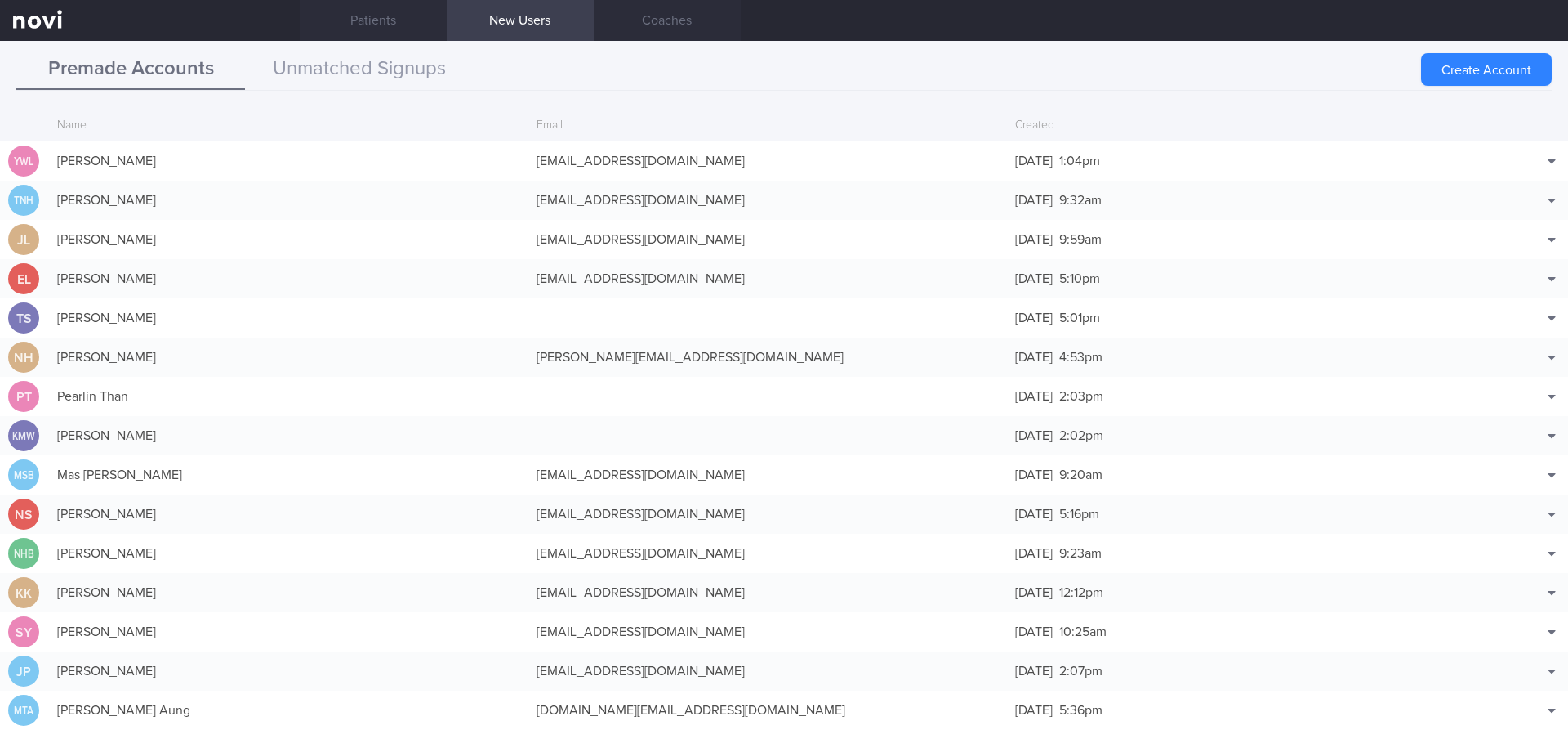
click at [152, 69] on button "Premade Accounts" at bounding box center [131, 69] width 229 height 41
click at [575, 159] on div "[EMAIL_ADDRESS][DOMAIN_NAME]" at bounding box center [767, 161] width 479 height 32
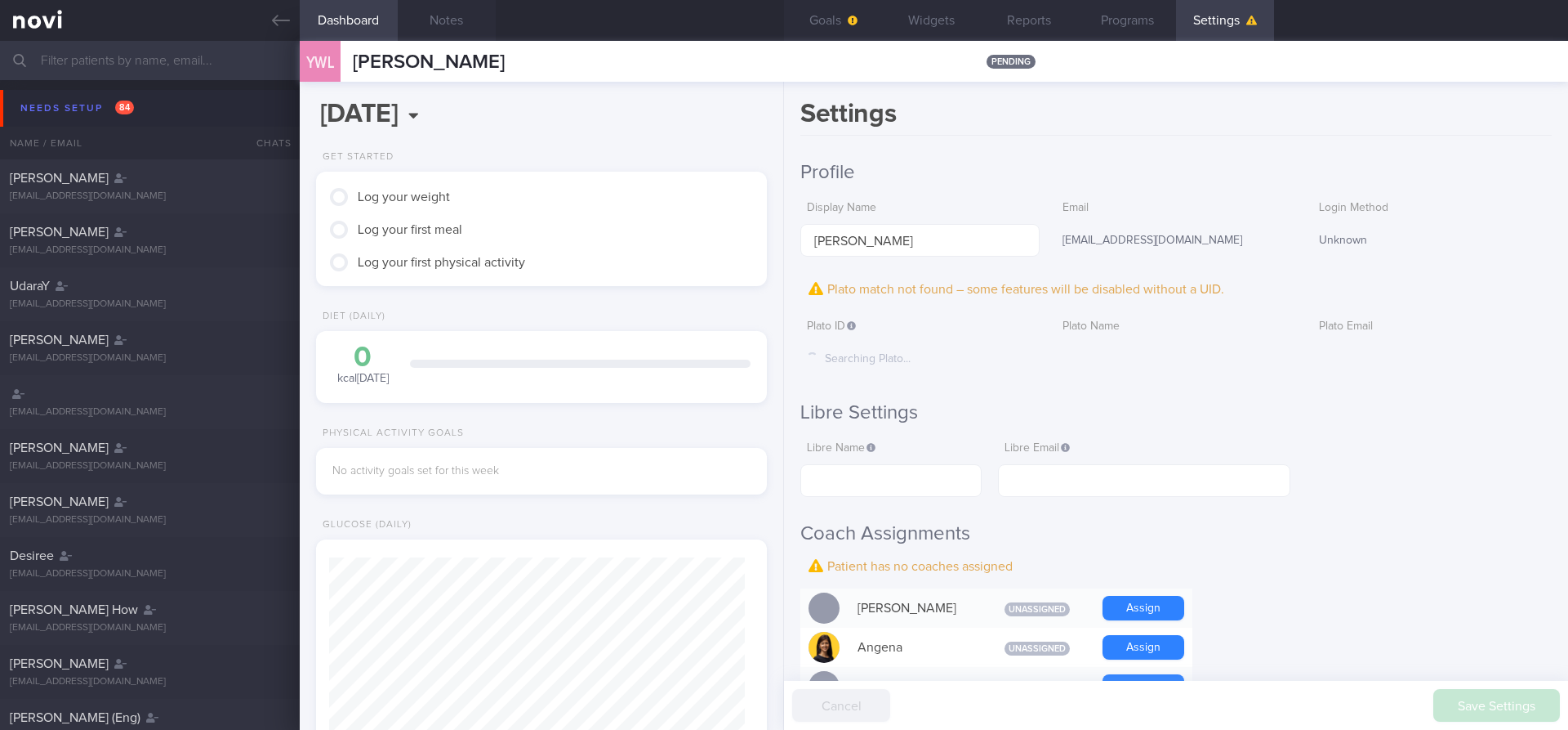
scroll to position [204, 410]
click at [271, 21] on icon at bounding box center [280, 19] width 18 height 18
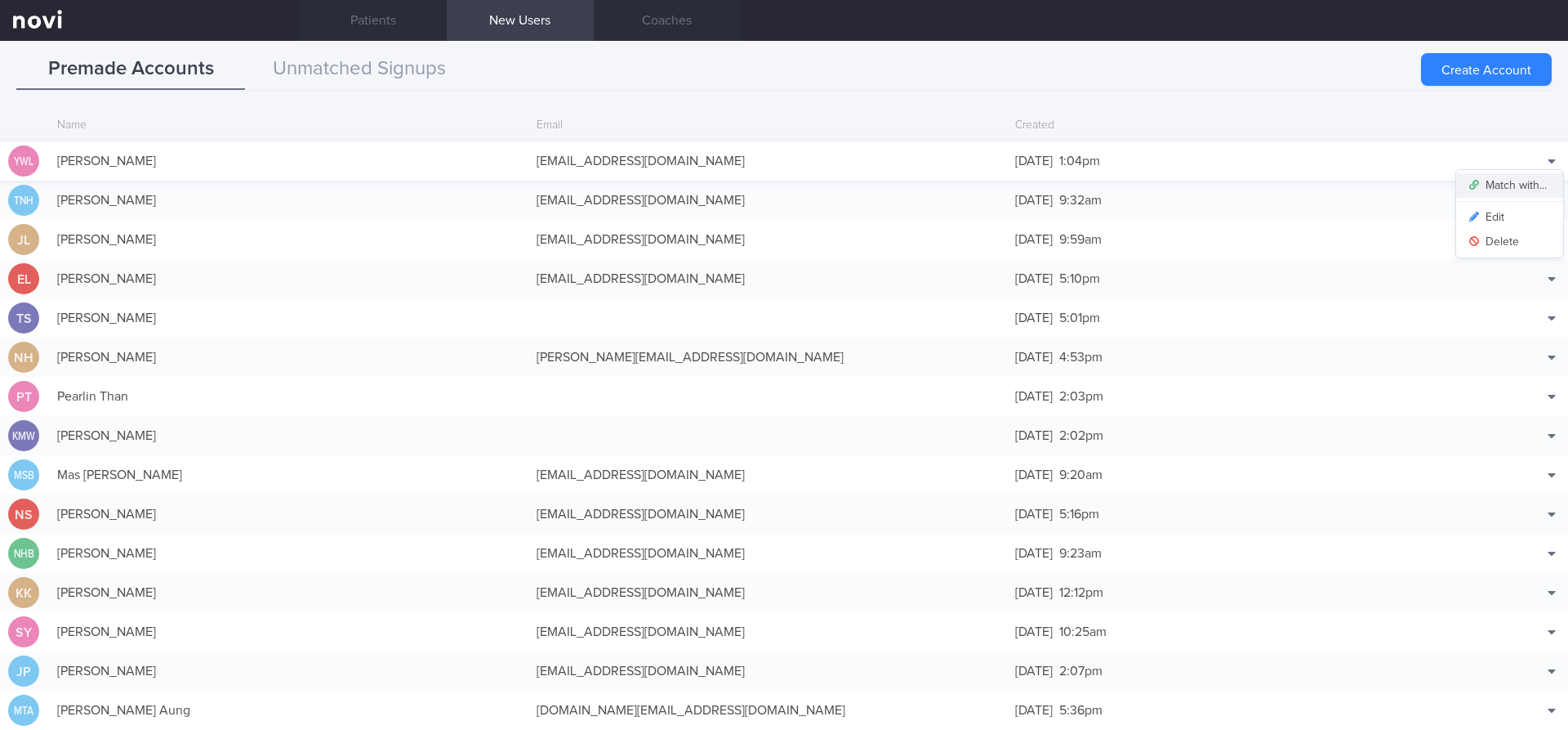
click at [1517, 184] on button "Match with..." at bounding box center [1510, 185] width 107 height 25
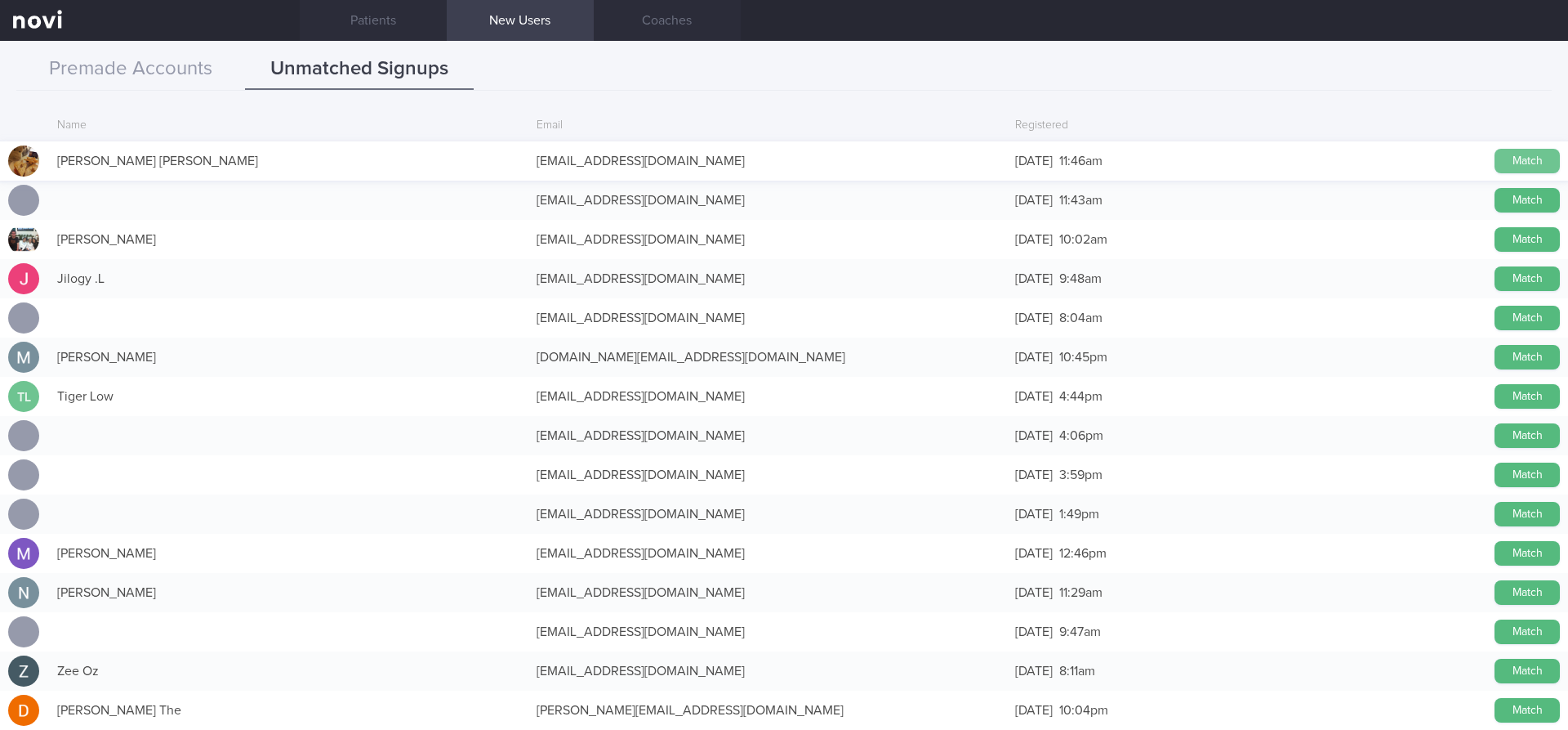
click at [1527, 163] on button "Match" at bounding box center [1526, 161] width 66 height 25
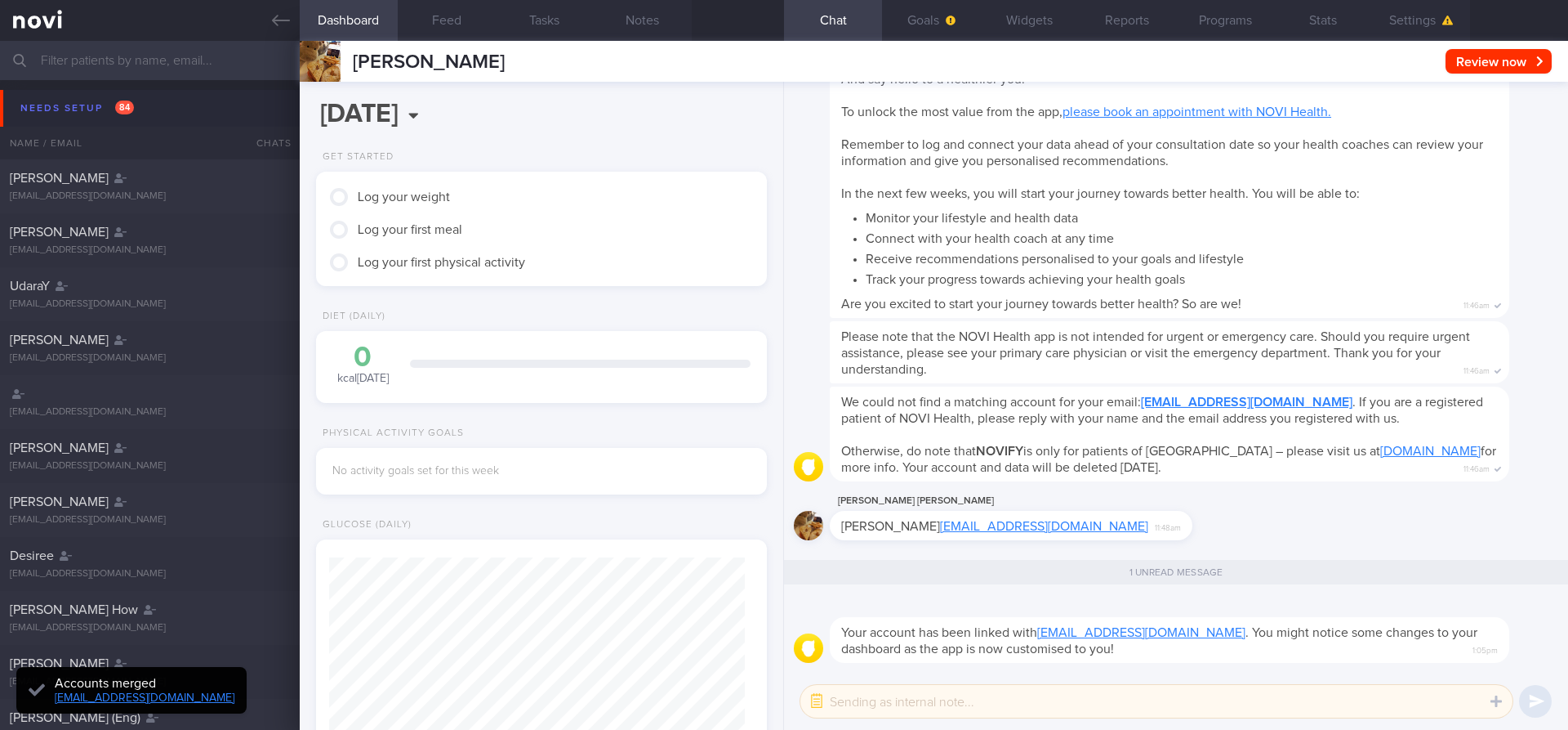
scroll to position [208, 416]
click at [281, 18] on icon at bounding box center [280, 19] width 18 height 18
